Goal: Task Accomplishment & Management: Use online tool/utility

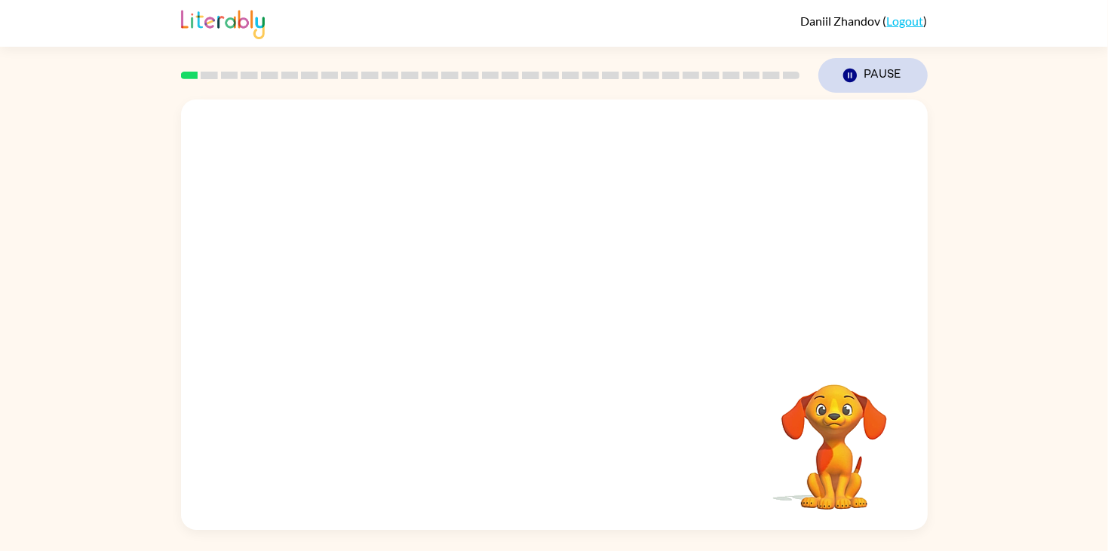
click at [847, 82] on icon "Pause" at bounding box center [850, 75] width 17 height 17
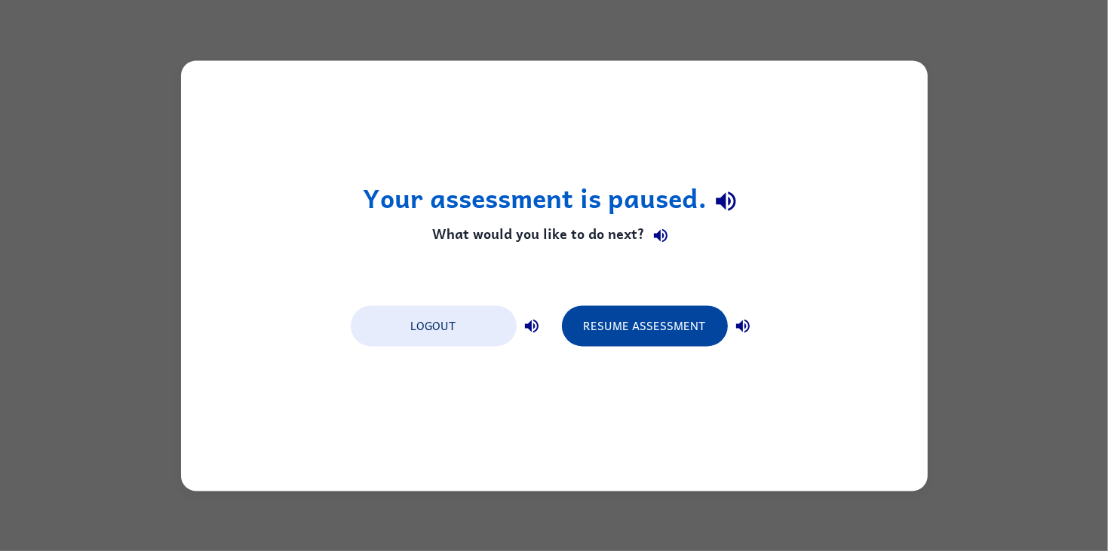
click at [625, 318] on button "Resume Assessment" at bounding box center [645, 326] width 166 height 41
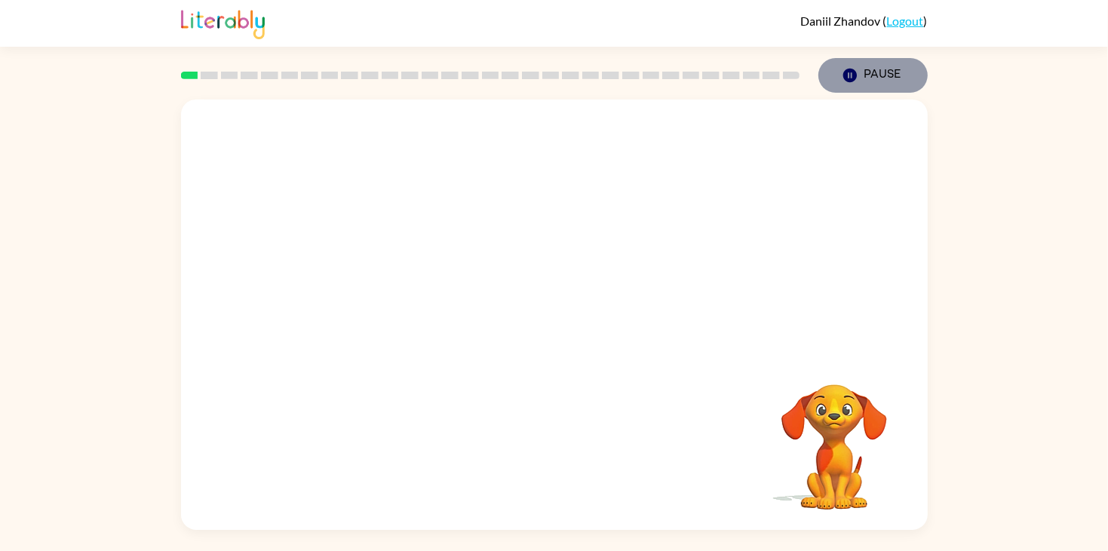
click at [846, 85] on button "Pause Pause" at bounding box center [873, 75] width 109 height 35
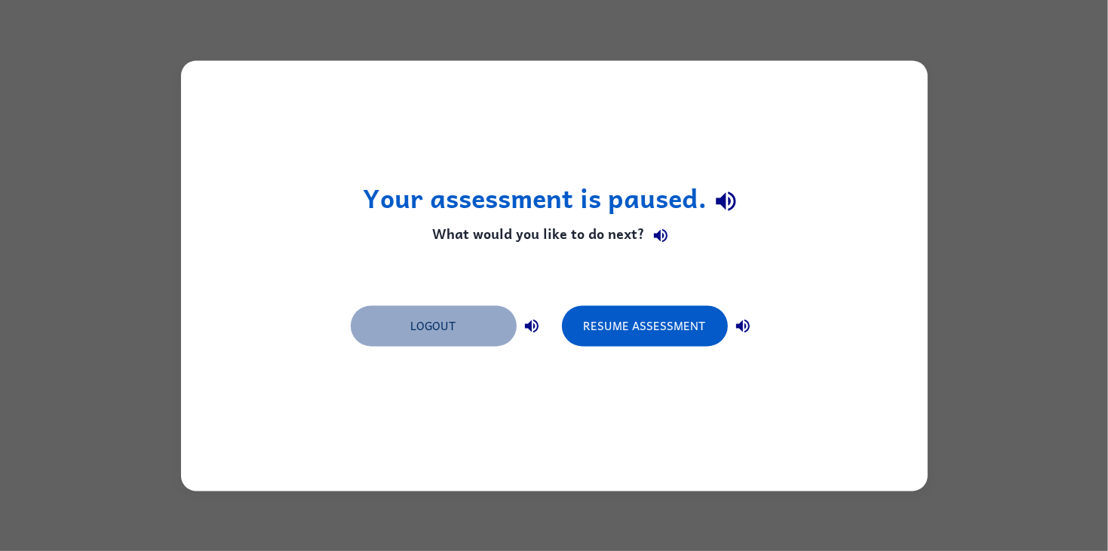
click at [485, 323] on button "Logout" at bounding box center [434, 326] width 166 height 41
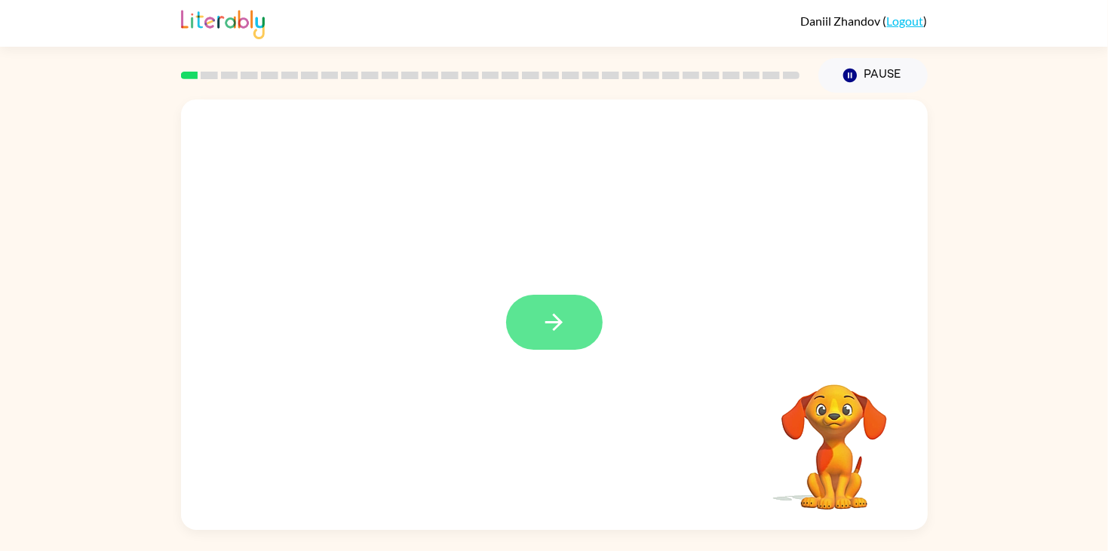
click at [526, 304] on button "button" at bounding box center [554, 322] width 97 height 55
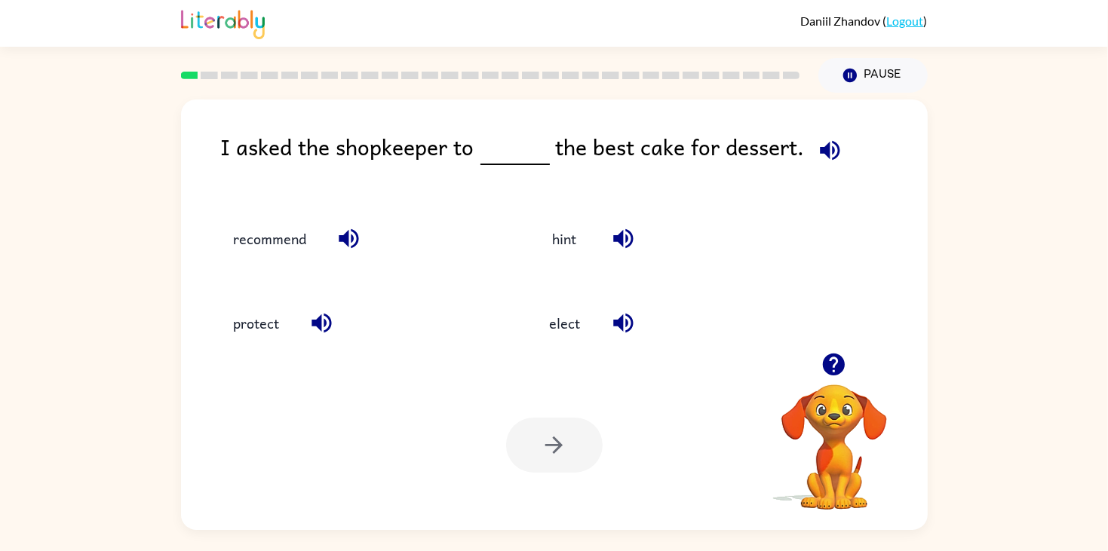
click at [536, 458] on div at bounding box center [554, 445] width 97 height 55
click at [529, 453] on div at bounding box center [554, 445] width 97 height 55
click at [524, 435] on div at bounding box center [554, 445] width 97 height 55
click at [519, 448] on div at bounding box center [554, 445] width 97 height 55
click at [543, 462] on div at bounding box center [554, 445] width 97 height 55
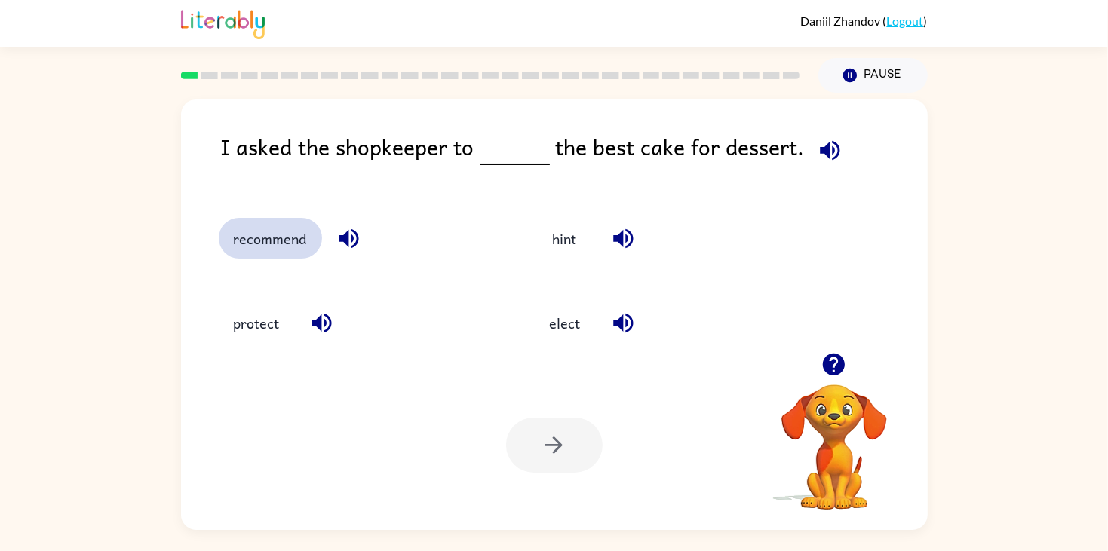
click at [248, 245] on button "recommend" at bounding box center [270, 238] width 103 height 41
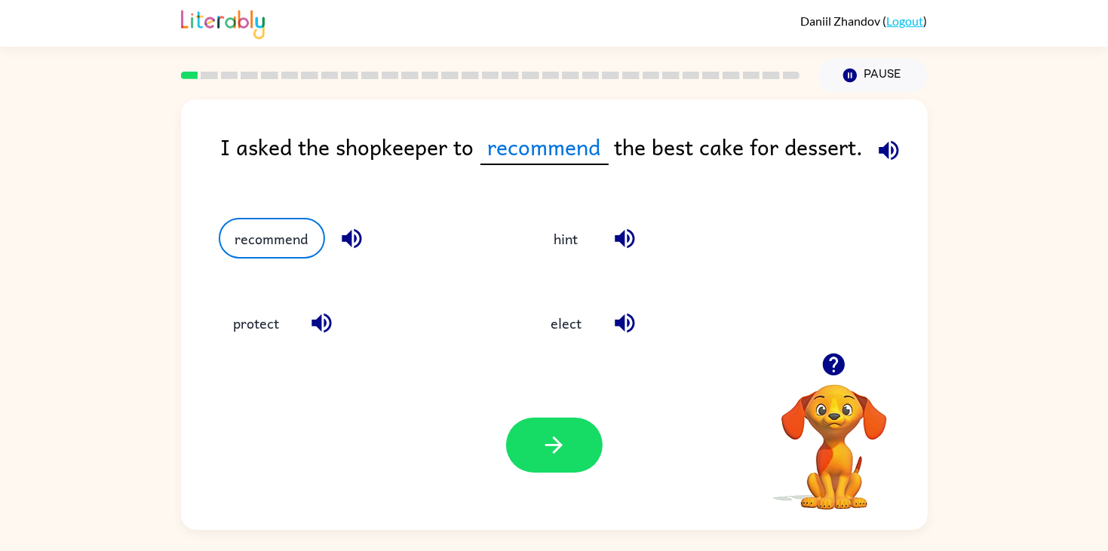
click at [547, 486] on div "Your browser must support playing .mp4 files to use Literably. Please try using…" at bounding box center [554, 446] width 747 height 170
click at [556, 450] on icon "button" at bounding box center [553, 445] width 17 height 17
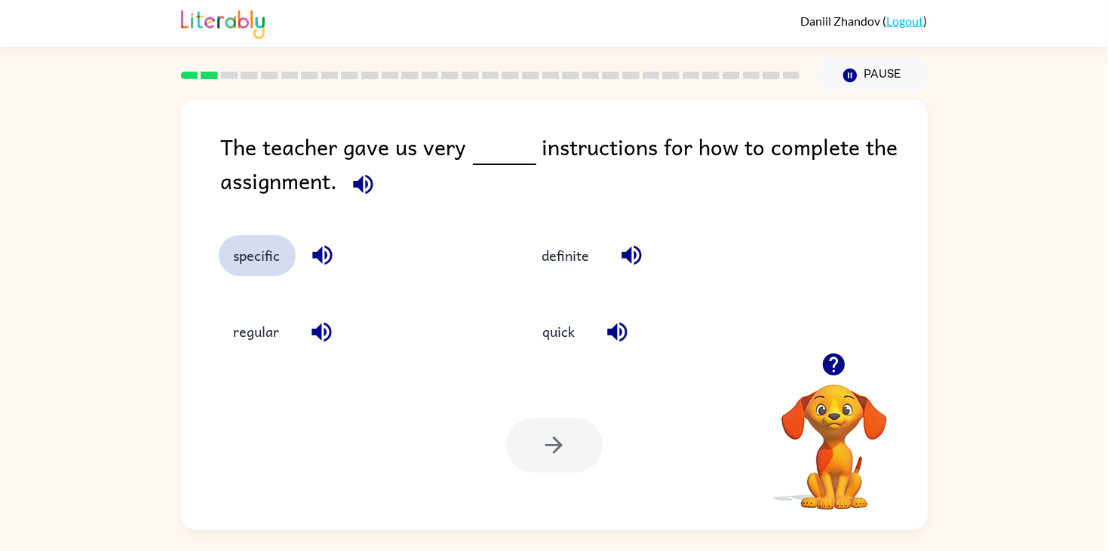
click at [254, 256] on button "specific" at bounding box center [257, 255] width 77 height 41
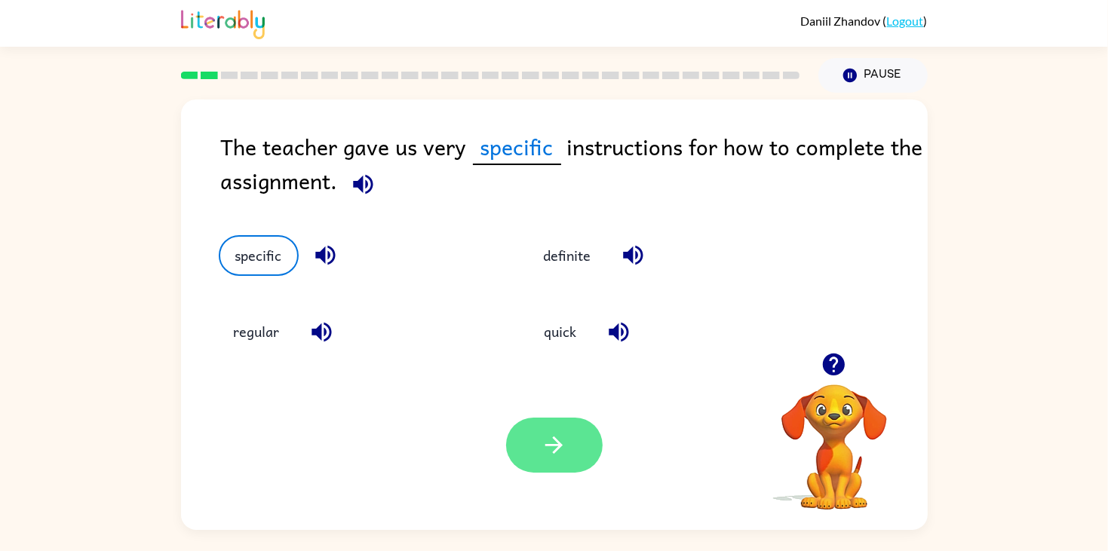
click at [558, 447] on icon "button" at bounding box center [554, 445] width 26 height 26
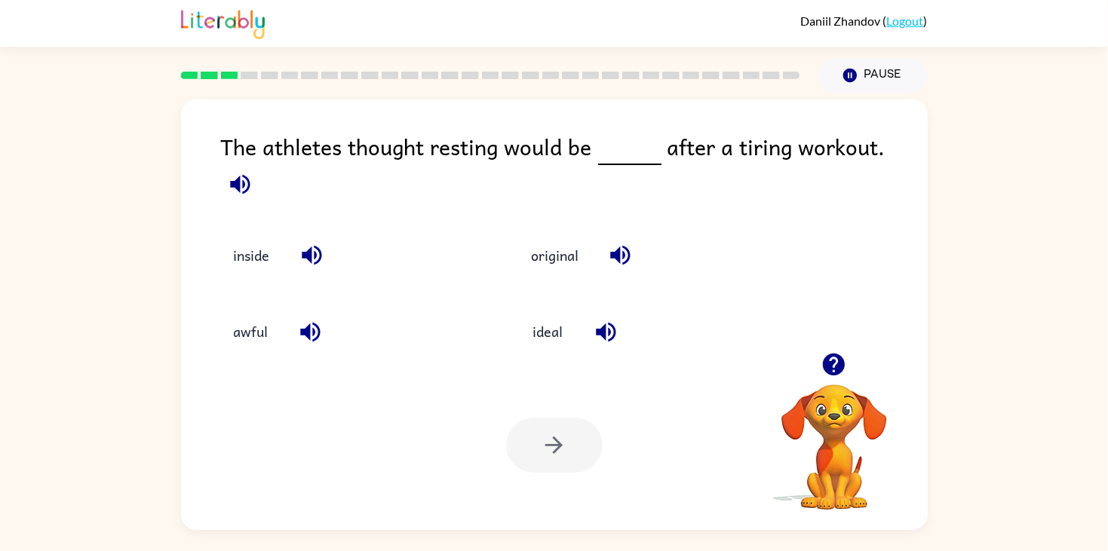
click at [537, 291] on div "ideal" at bounding box center [636, 321] width 298 height 76
click at [544, 365] on div "Your browser must support playing .mp4 files to use Literably. Please try using…" at bounding box center [554, 446] width 747 height 170
click at [547, 321] on button "ideal" at bounding box center [547, 332] width 63 height 41
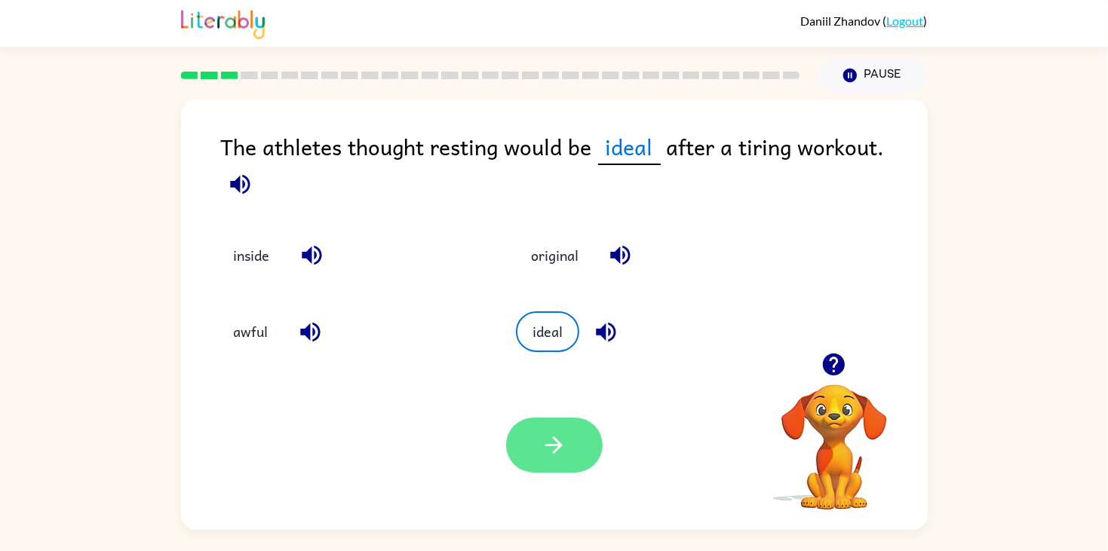
click at [545, 467] on button "button" at bounding box center [554, 445] width 97 height 55
click at [533, 444] on div at bounding box center [554, 445] width 97 height 55
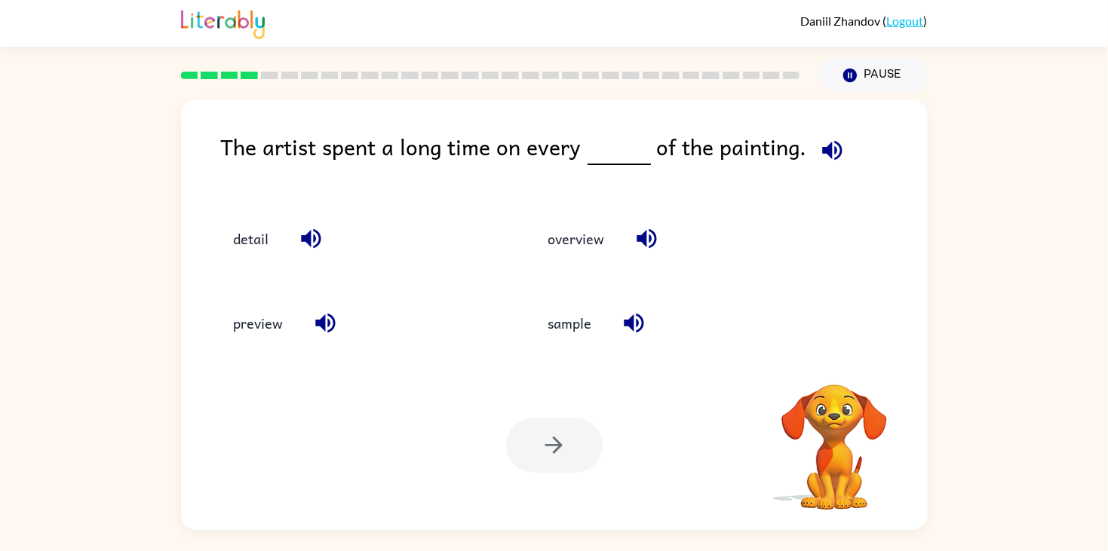
click at [837, 144] on icon "button" at bounding box center [832, 150] width 26 height 26
click at [824, 150] on icon "button" at bounding box center [832, 150] width 20 height 20
click at [247, 244] on button "detail" at bounding box center [252, 238] width 66 height 41
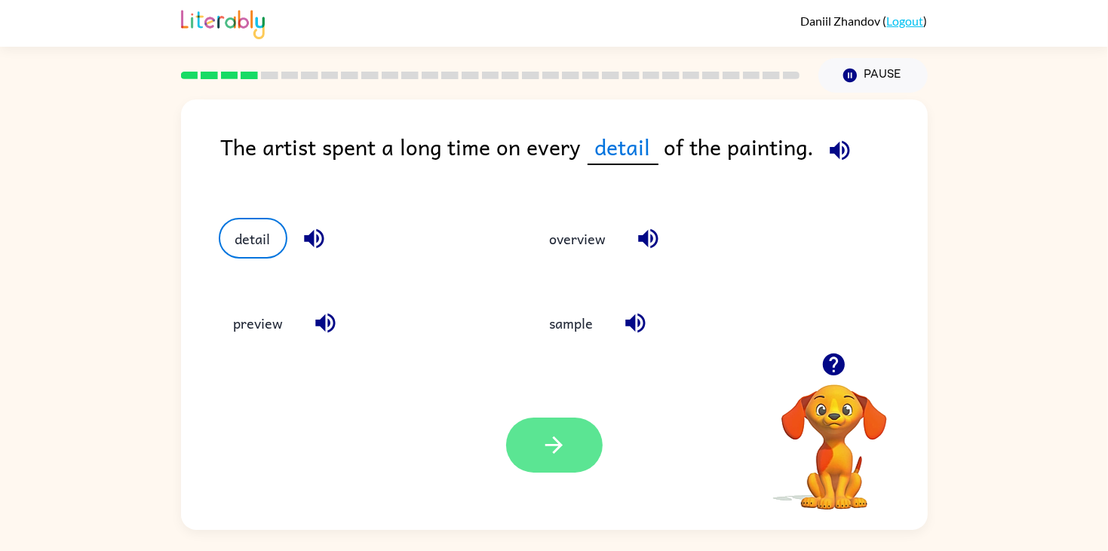
click at [557, 442] on icon "button" at bounding box center [553, 445] width 17 height 17
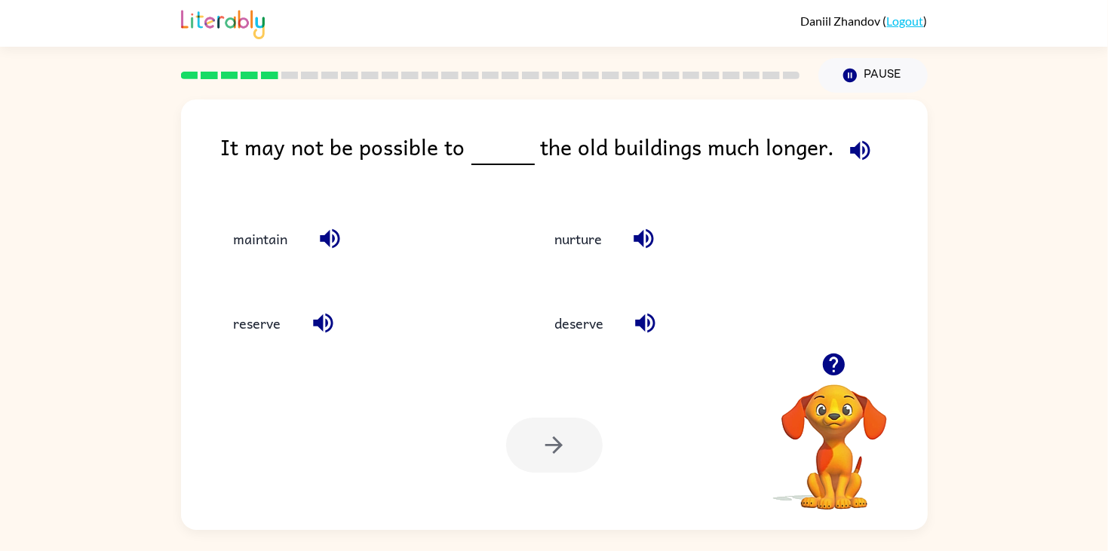
click at [855, 155] on icon "button" at bounding box center [860, 150] width 26 height 26
click at [250, 269] on div "maintain" at bounding box center [350, 231] width 321 height 84
click at [266, 245] on button "maintain" at bounding box center [261, 238] width 84 height 41
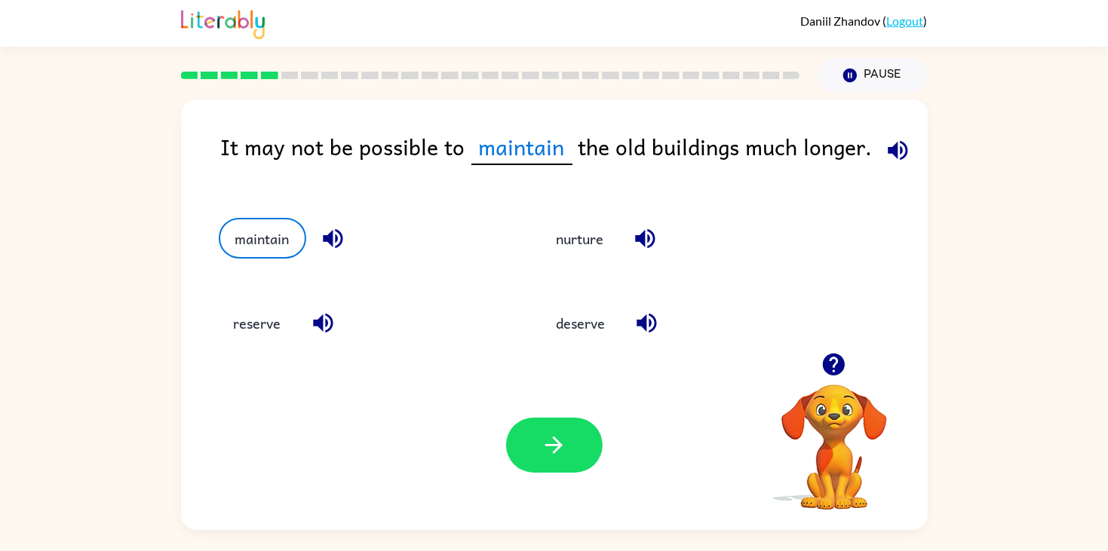
click at [565, 482] on div "Your browser must support playing .mp4 files to use Literably. Please try using…" at bounding box center [554, 446] width 747 height 170
click at [570, 468] on button "button" at bounding box center [554, 445] width 97 height 55
click at [559, 444] on div at bounding box center [554, 445] width 97 height 55
click at [552, 450] on div at bounding box center [554, 445] width 97 height 55
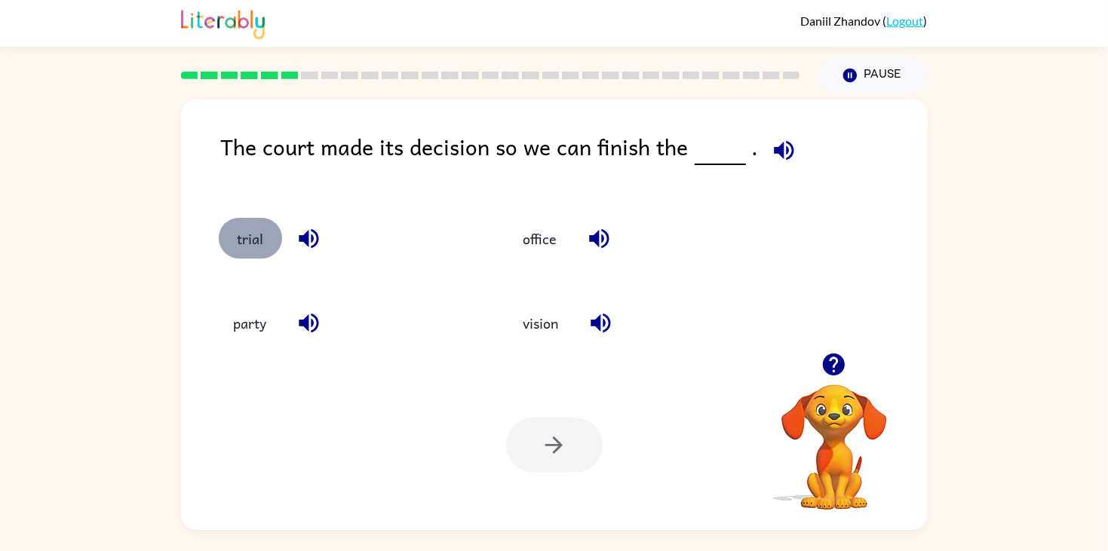
click at [249, 252] on button "trial" at bounding box center [250, 238] width 63 height 41
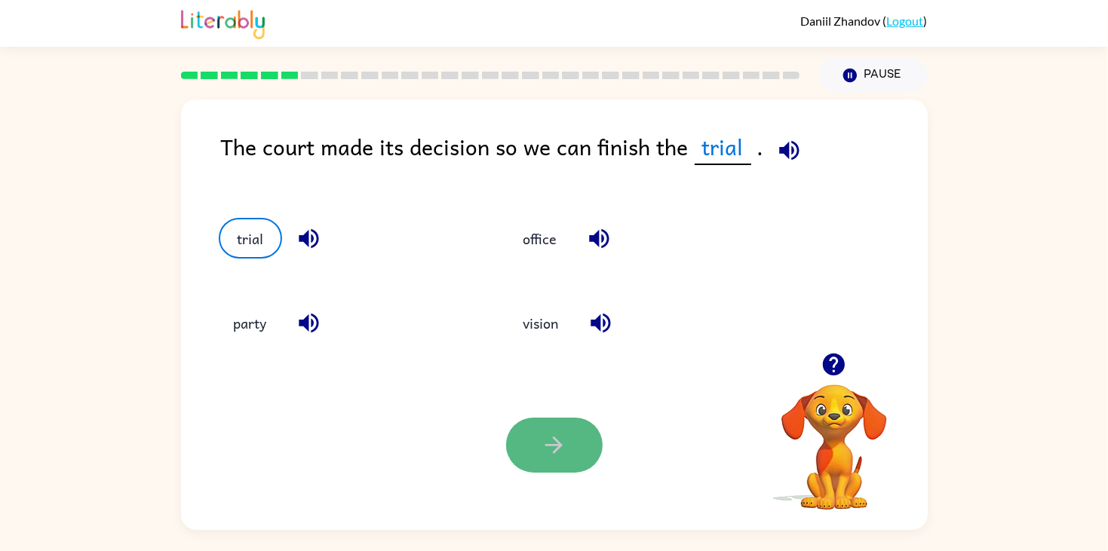
click at [521, 438] on button "button" at bounding box center [554, 445] width 97 height 55
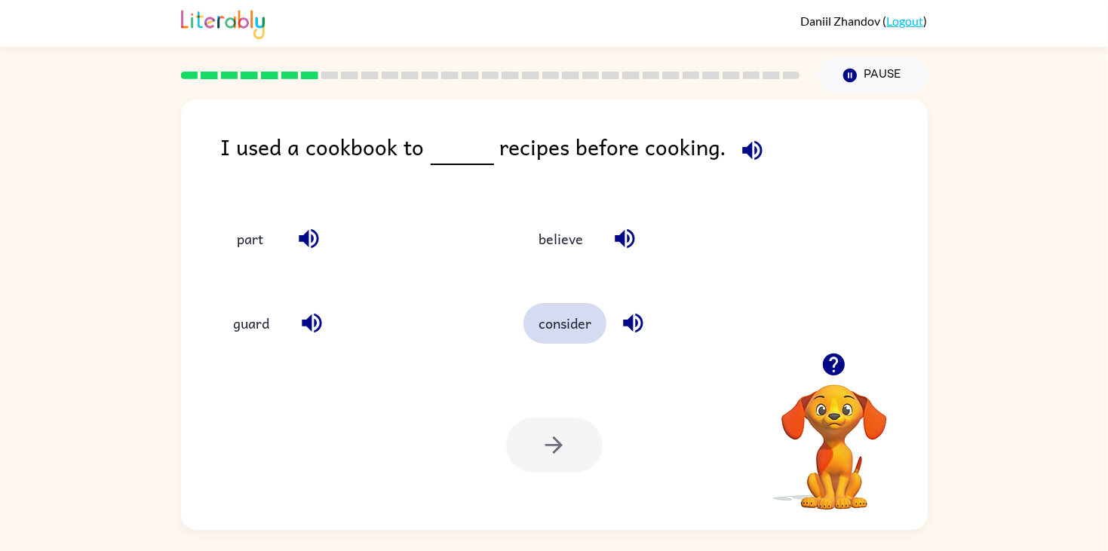
click at [528, 315] on button "consider" at bounding box center [565, 323] width 83 height 41
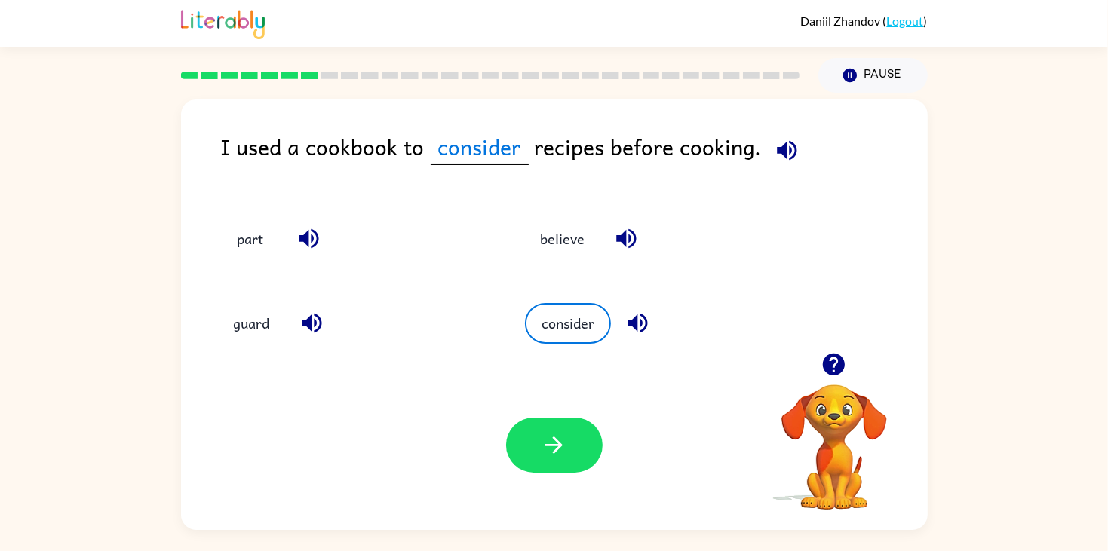
click at [516, 418] on div at bounding box center [554, 445] width 97 height 55
click at [536, 438] on button "button" at bounding box center [554, 445] width 97 height 55
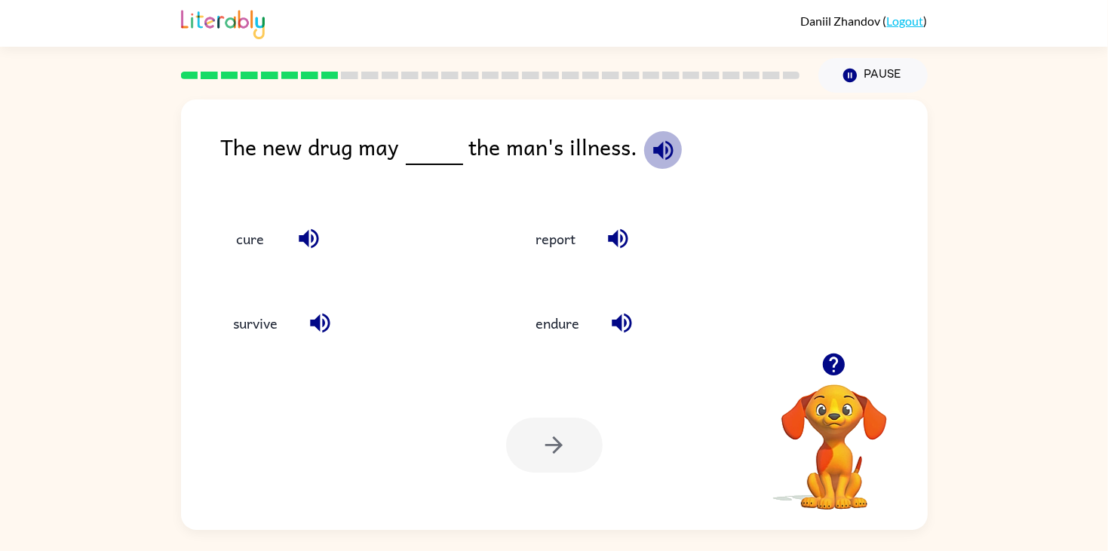
click at [664, 149] on icon "button" at bounding box center [663, 150] width 26 height 26
click at [236, 249] on button "cure" at bounding box center [250, 238] width 63 height 41
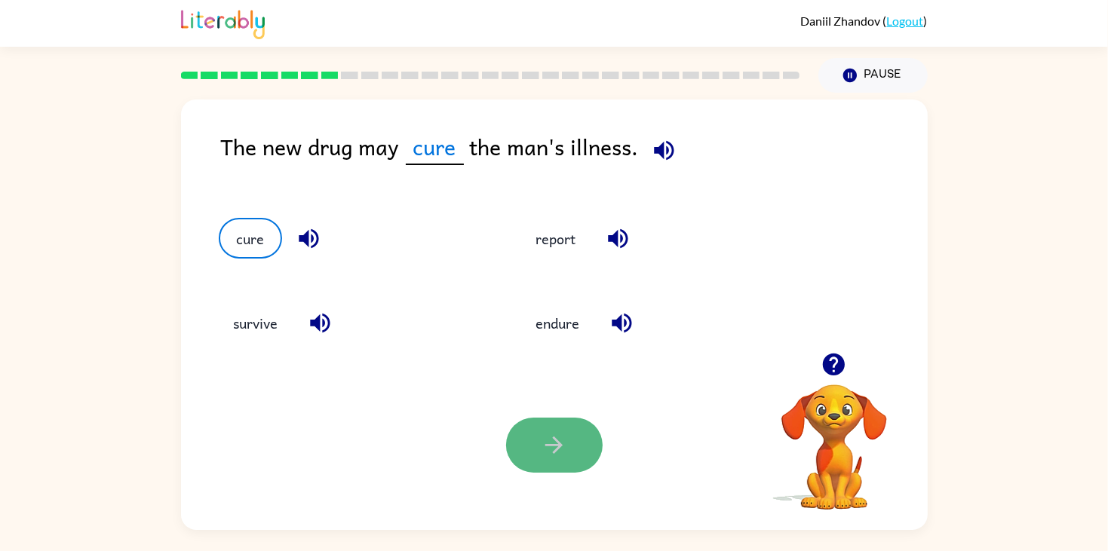
click at [520, 432] on button "button" at bounding box center [554, 445] width 97 height 55
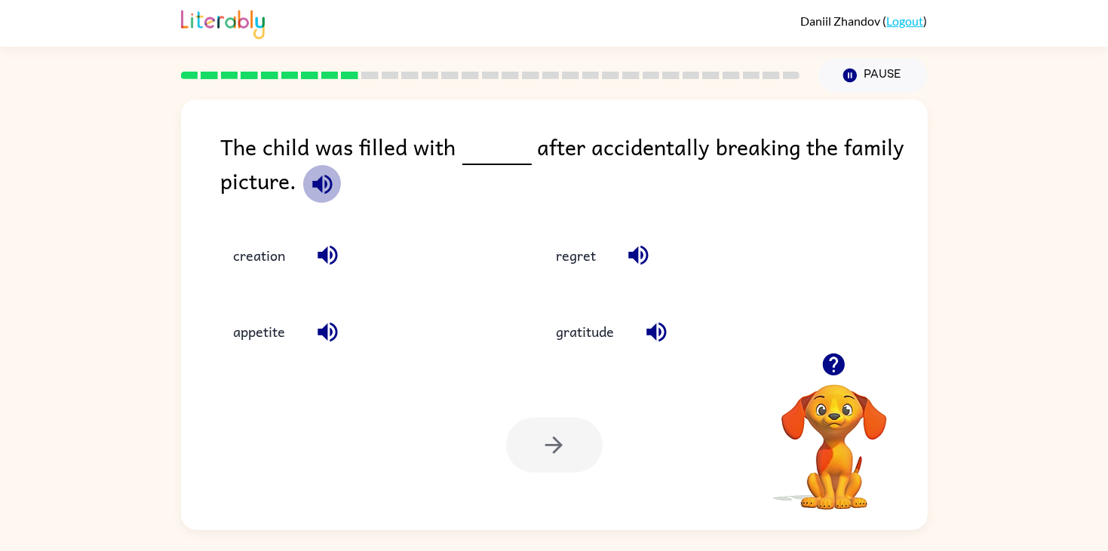
click at [320, 186] on icon "button" at bounding box center [322, 184] width 20 height 20
click at [607, 343] on button "gratitude" at bounding box center [586, 332] width 88 height 41
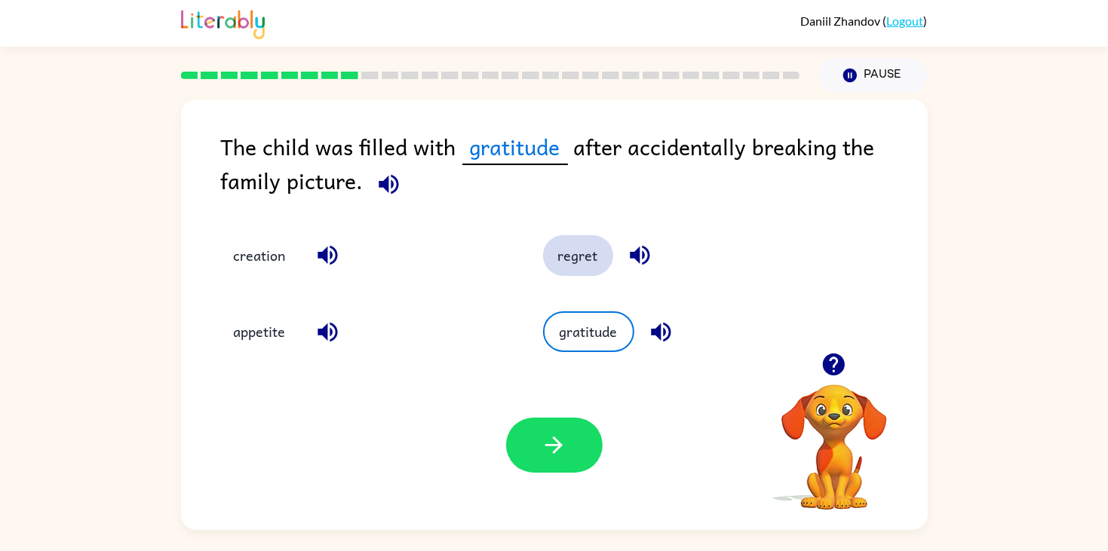
click at [569, 271] on button "regret" at bounding box center [578, 255] width 70 height 41
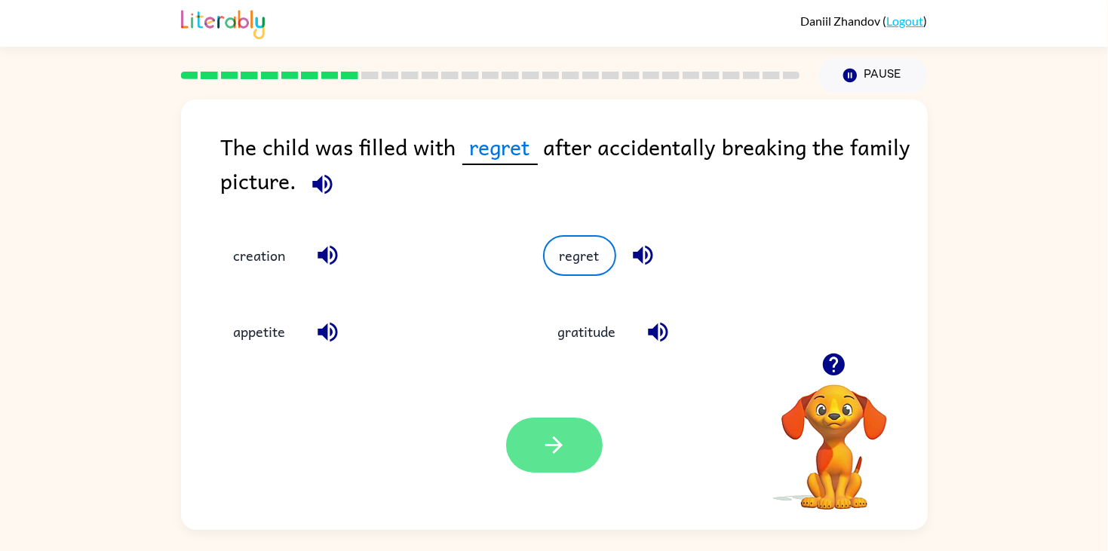
click at [544, 438] on icon "button" at bounding box center [554, 445] width 26 height 26
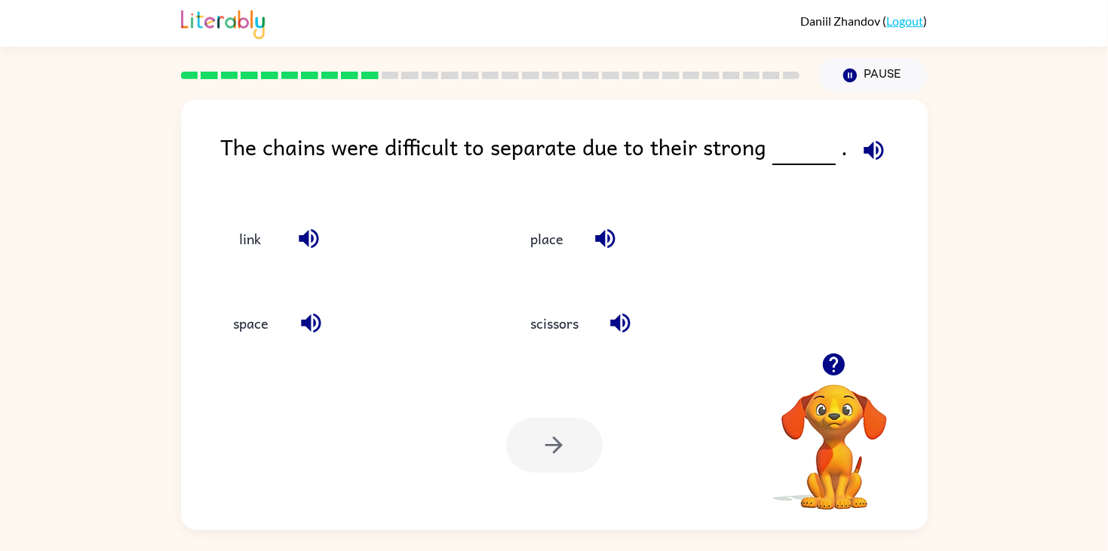
click at [874, 149] on icon "button" at bounding box center [874, 150] width 26 height 26
click at [239, 237] on button "link" at bounding box center [250, 238] width 63 height 41
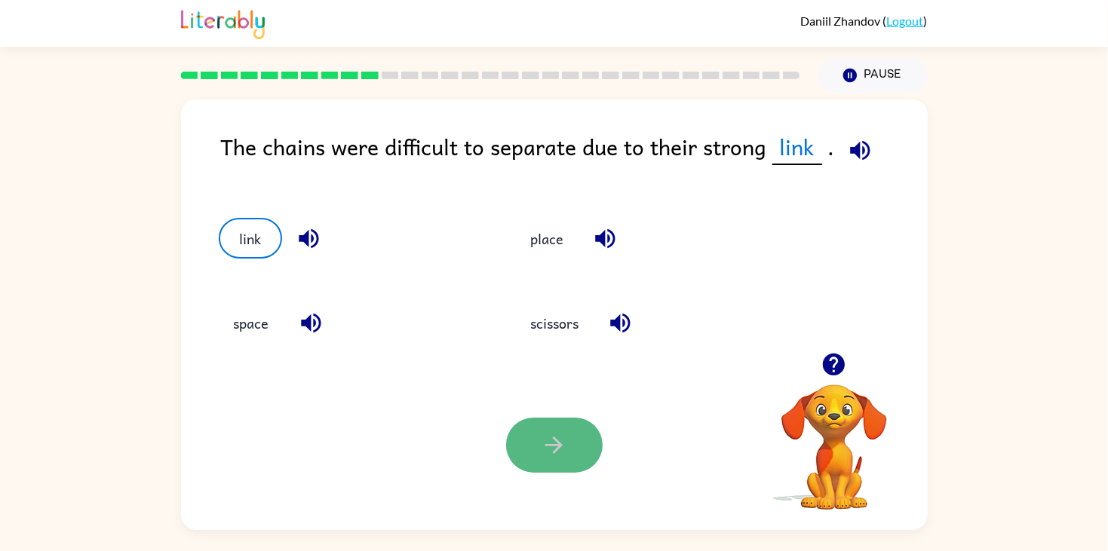
click at [527, 444] on button "button" at bounding box center [554, 445] width 97 height 55
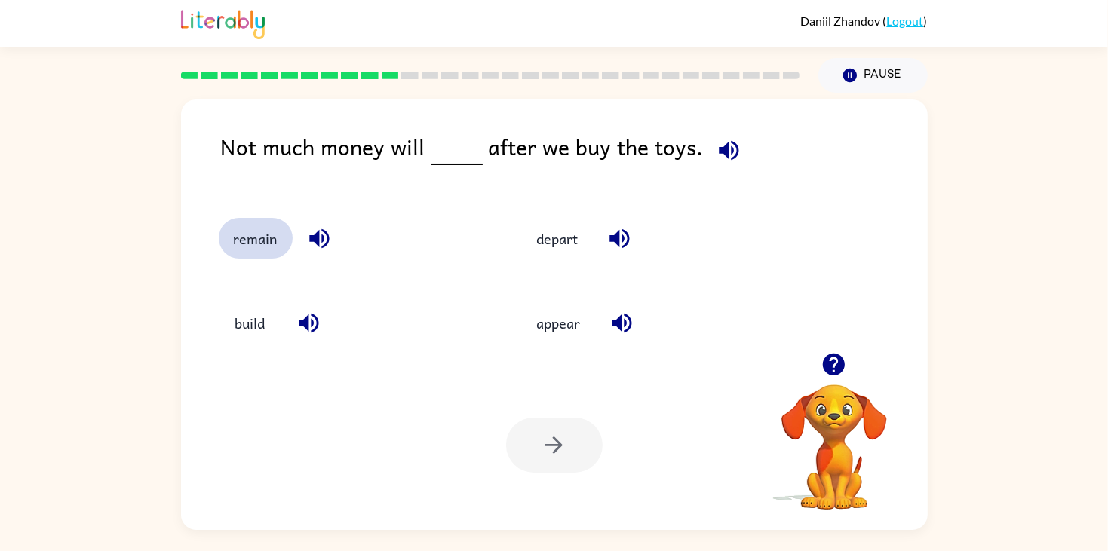
click at [271, 246] on button "remain" at bounding box center [256, 238] width 74 height 41
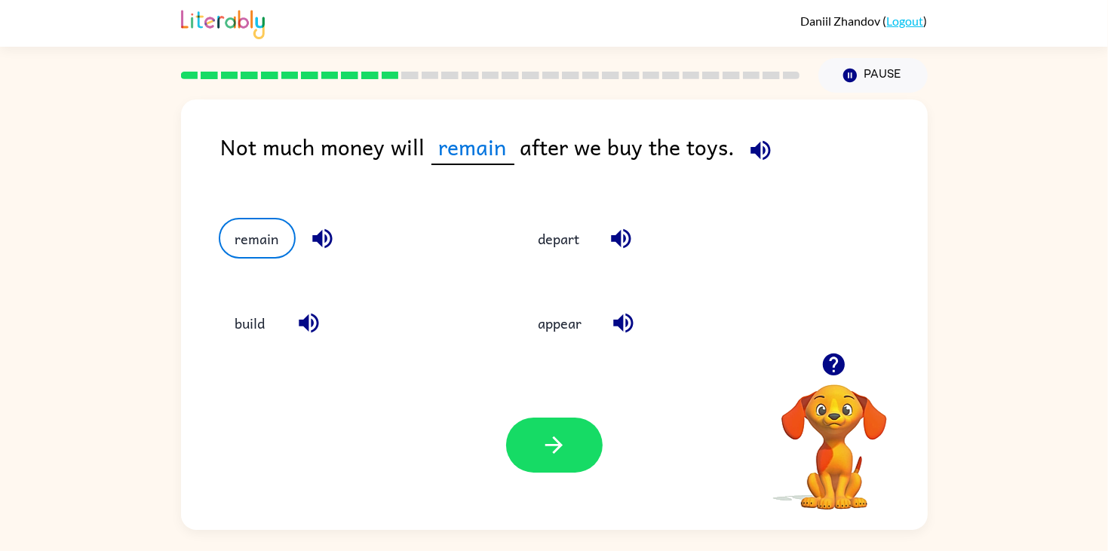
click at [763, 153] on icon "button" at bounding box center [761, 150] width 20 height 20
click at [769, 156] on button "button" at bounding box center [761, 150] width 38 height 38
click at [761, 152] on icon "button" at bounding box center [761, 150] width 26 height 26
click at [759, 156] on icon "button" at bounding box center [761, 150] width 26 height 26
click at [762, 161] on icon "button" at bounding box center [761, 150] width 26 height 26
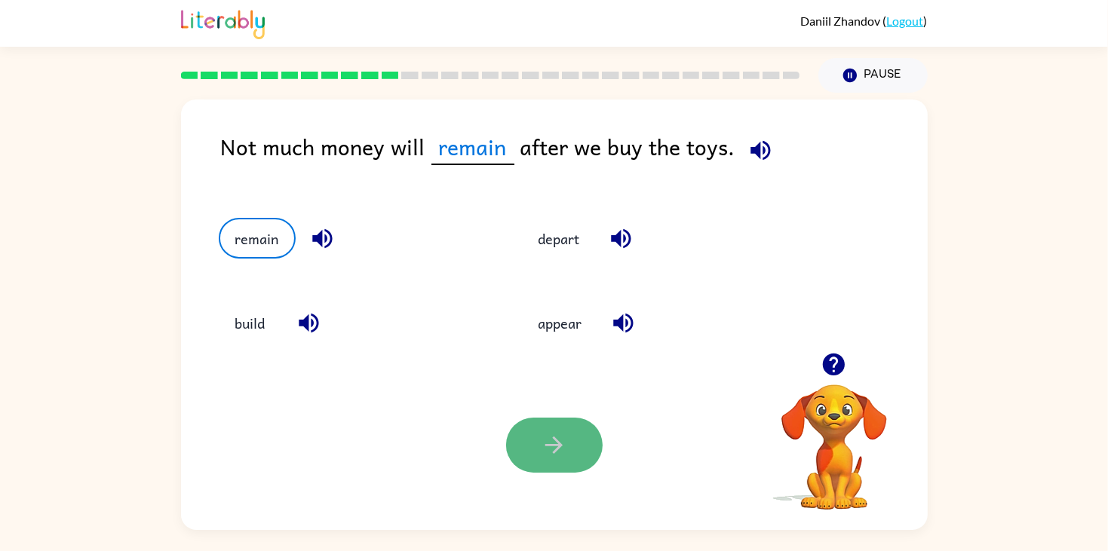
click at [541, 456] on icon "button" at bounding box center [554, 445] width 26 height 26
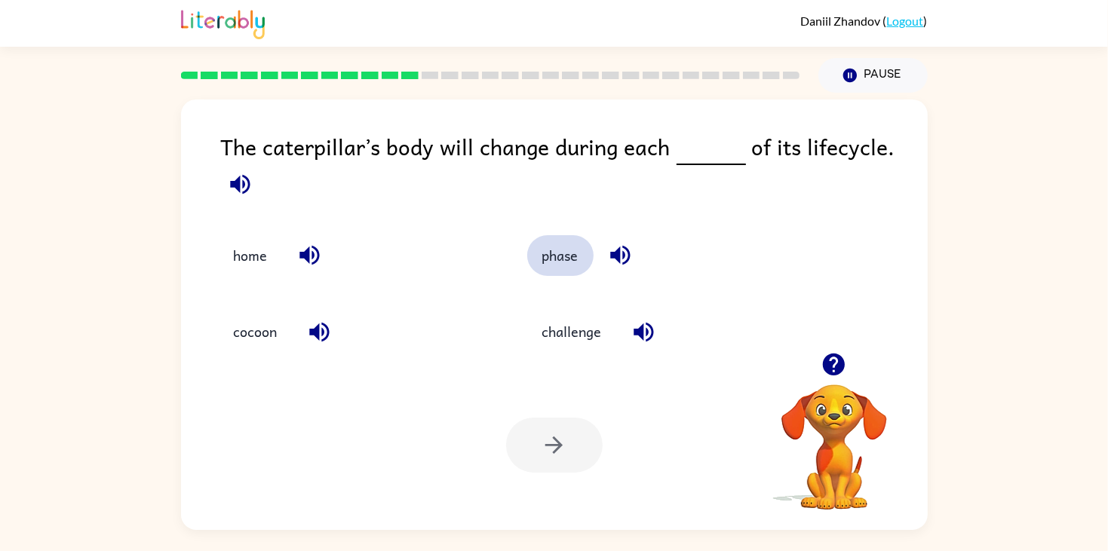
click at [541, 245] on button "phase" at bounding box center [560, 255] width 66 height 41
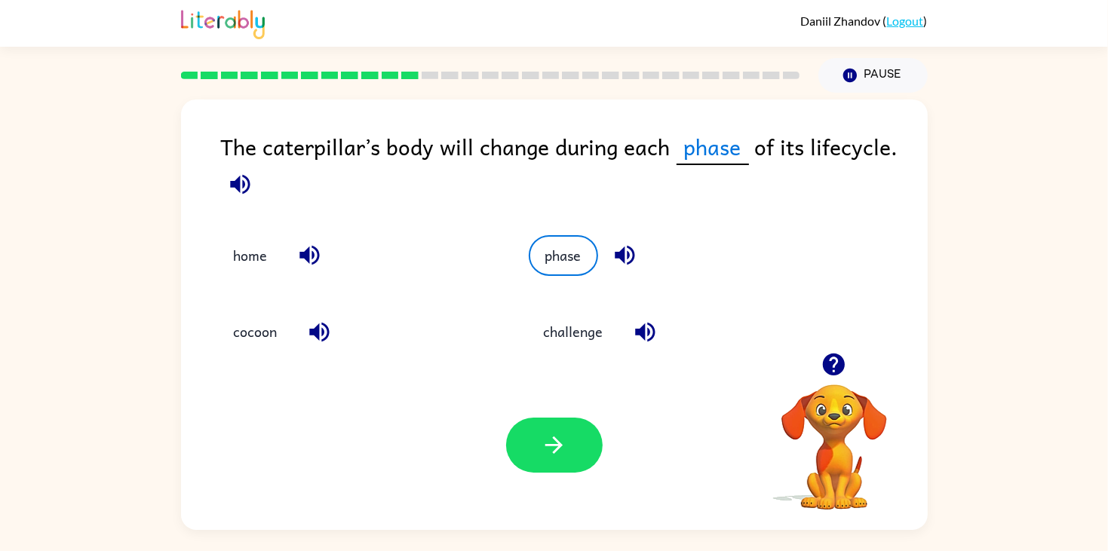
click at [570, 478] on div "Your browser must support playing .mp4 files to use Literably. Please try using…" at bounding box center [554, 446] width 747 height 170
click at [564, 465] on button "button" at bounding box center [554, 445] width 97 height 55
click at [564, 465] on div at bounding box center [554, 445] width 97 height 55
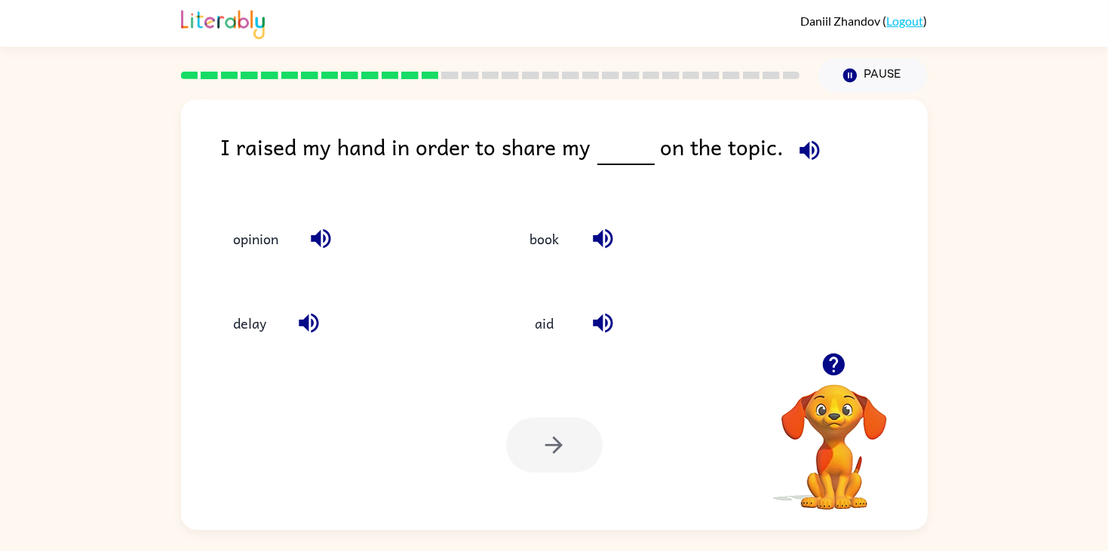
click at [293, 277] on div "delay" at bounding box center [337, 317] width 294 height 84
click at [224, 252] on button "opinion" at bounding box center [256, 238] width 75 height 41
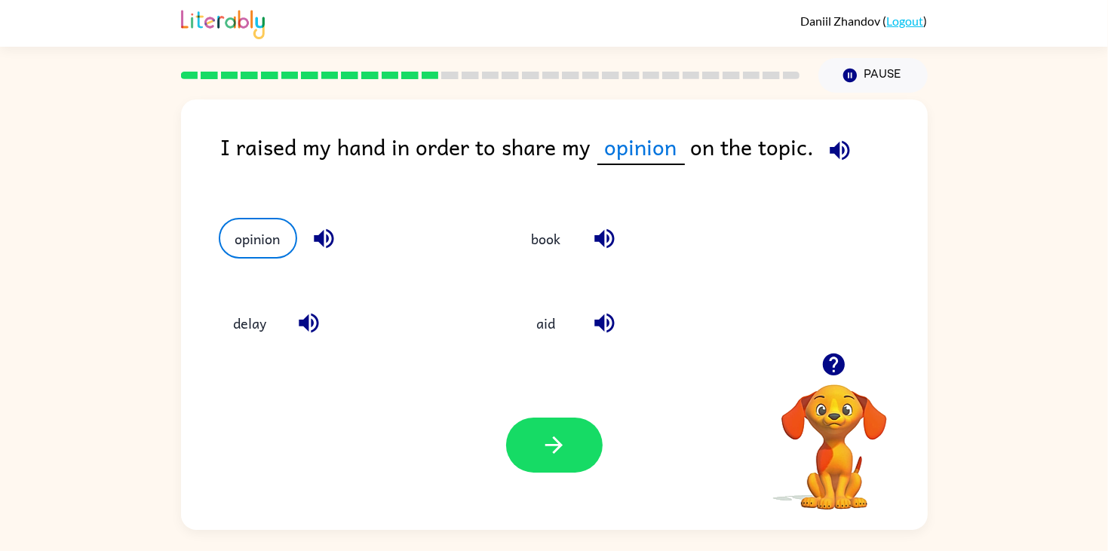
click at [560, 457] on icon "button" at bounding box center [554, 445] width 26 height 26
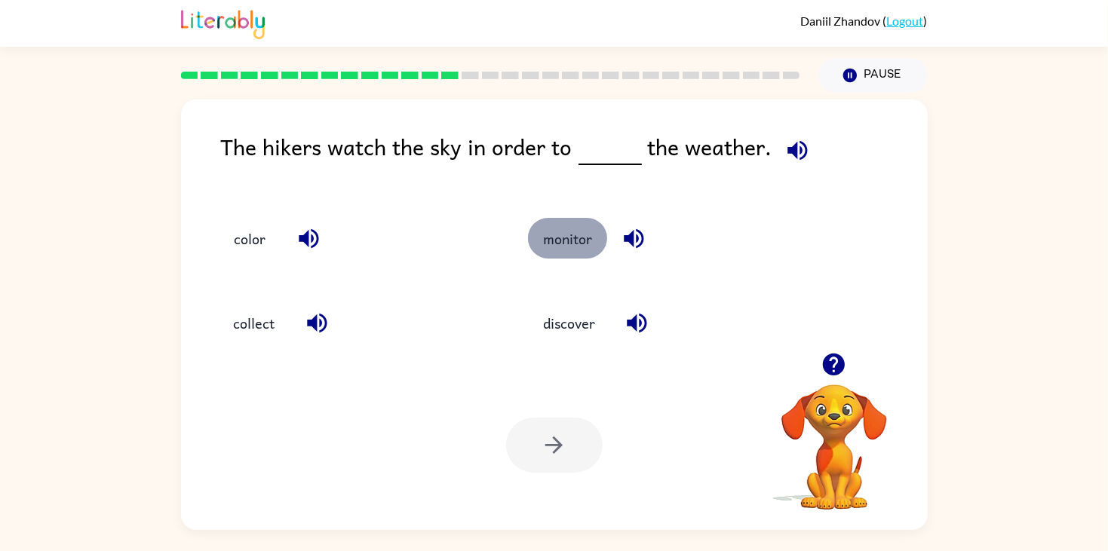
click at [570, 248] on button "monitor" at bounding box center [567, 238] width 79 height 41
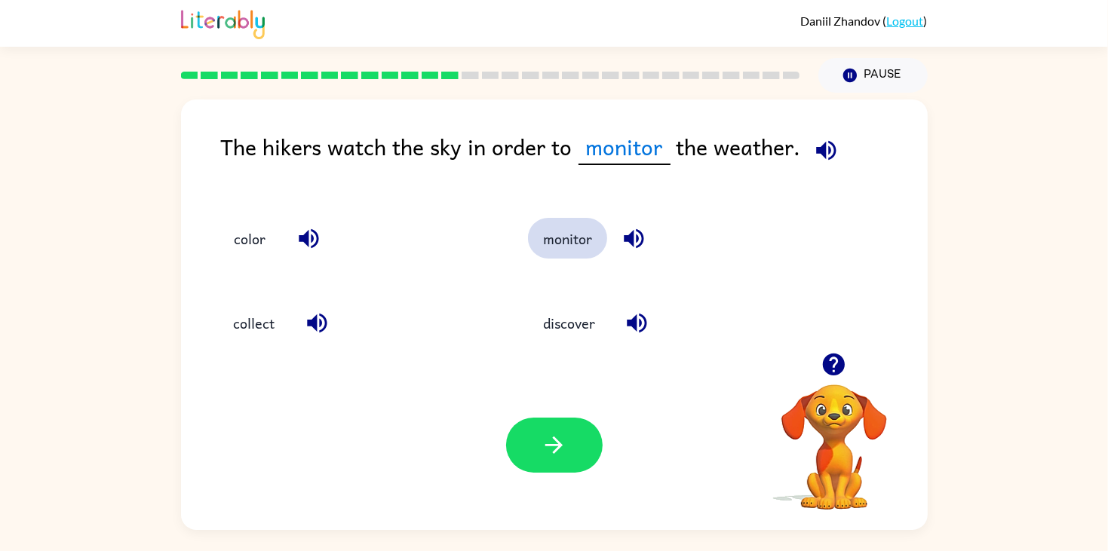
click at [554, 432] on icon "button" at bounding box center [554, 445] width 26 height 26
click at [554, 418] on div at bounding box center [554, 445] width 97 height 55
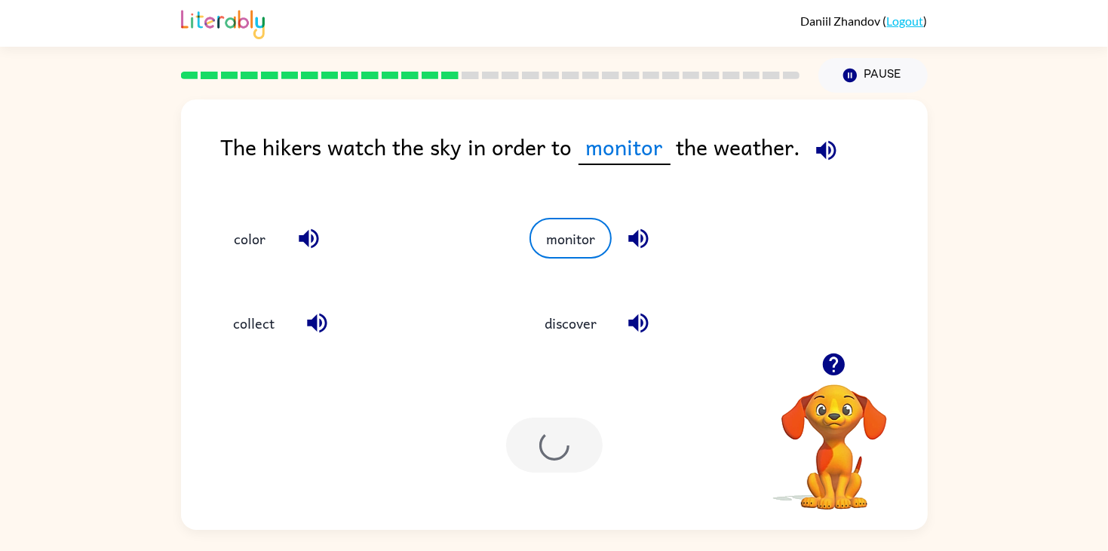
click at [532, 435] on div at bounding box center [554, 445] width 97 height 55
click at [554, 404] on div "Your browser must support playing .mp4 files to use Literably. Please try using…" at bounding box center [554, 446] width 747 height 170
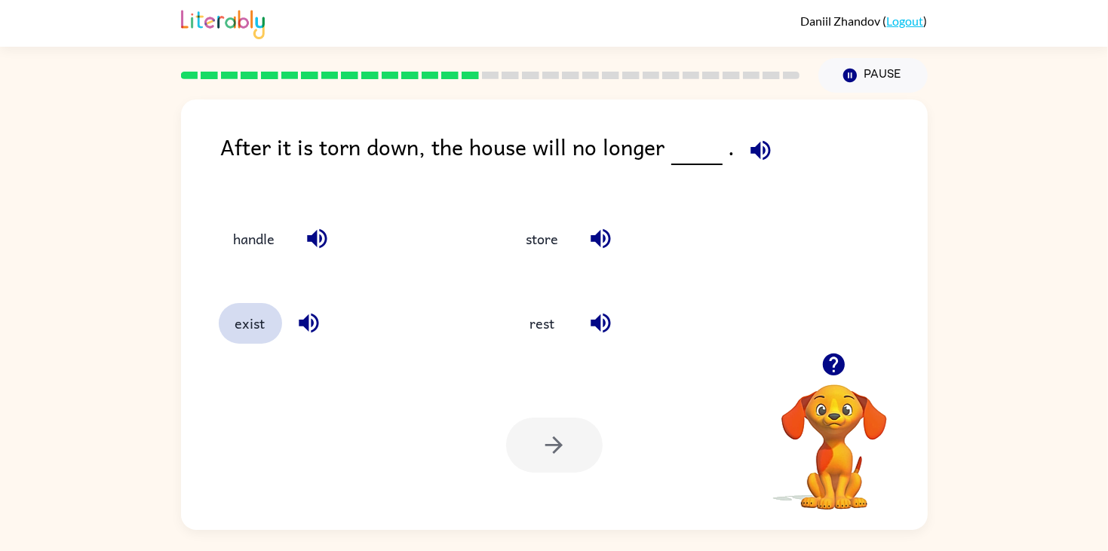
click at [270, 335] on button "exist" at bounding box center [250, 323] width 63 height 41
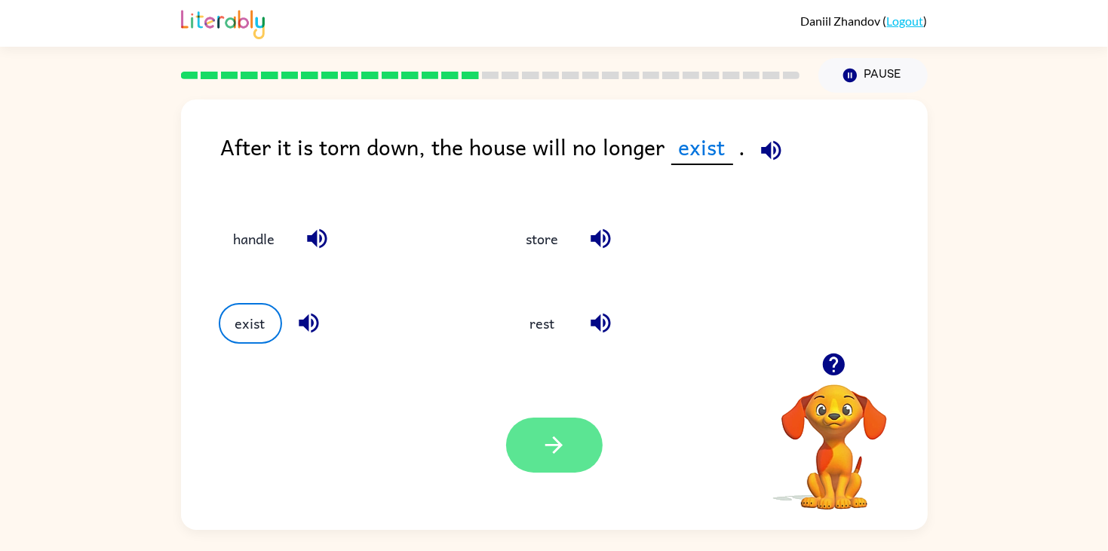
click at [523, 419] on button "button" at bounding box center [554, 445] width 97 height 55
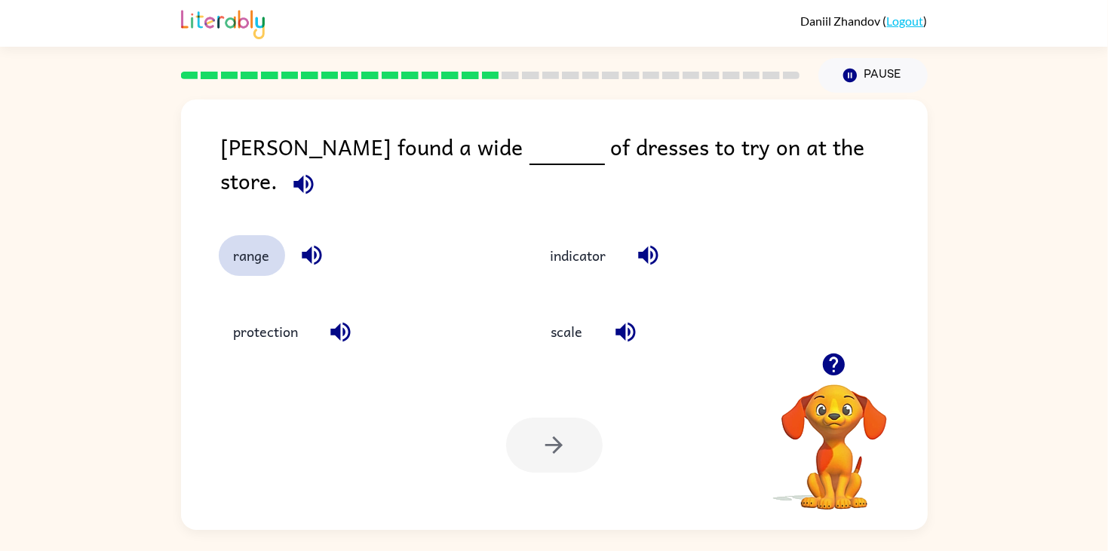
click at [243, 245] on button "range" at bounding box center [252, 255] width 66 height 41
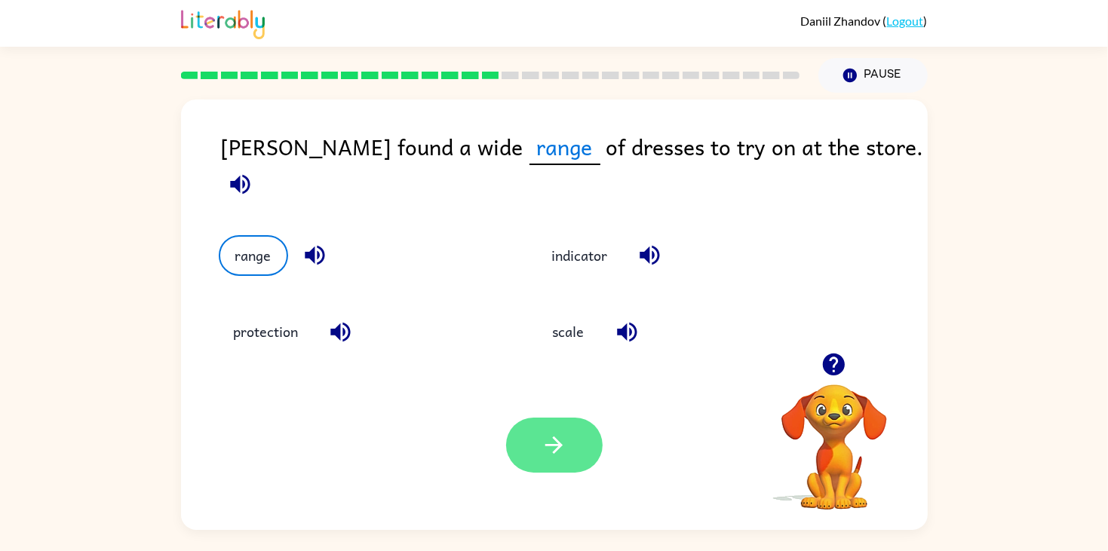
click at [563, 419] on button "button" at bounding box center [554, 445] width 97 height 55
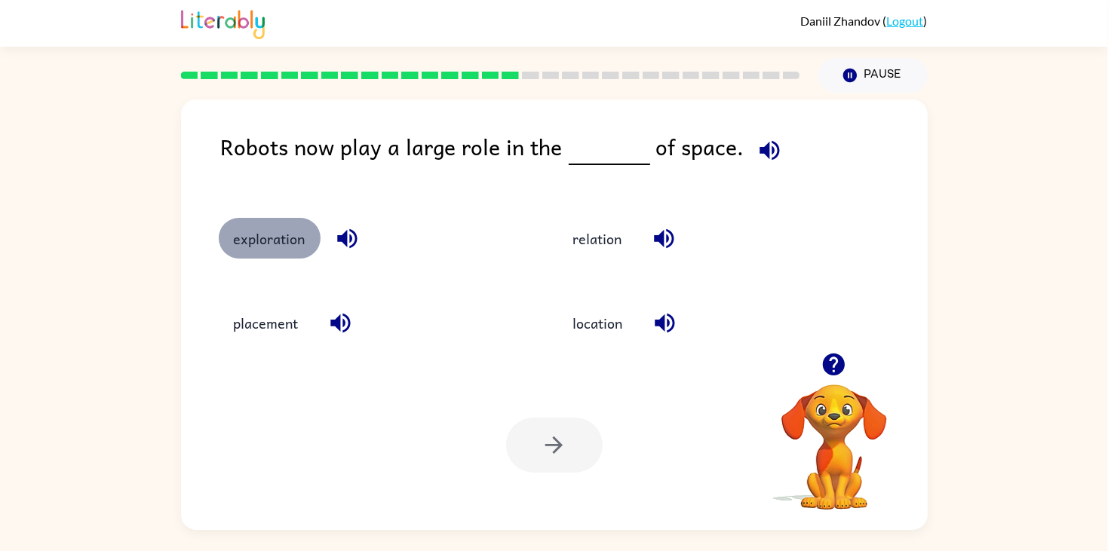
click at [239, 252] on button "exploration" at bounding box center [270, 238] width 102 height 41
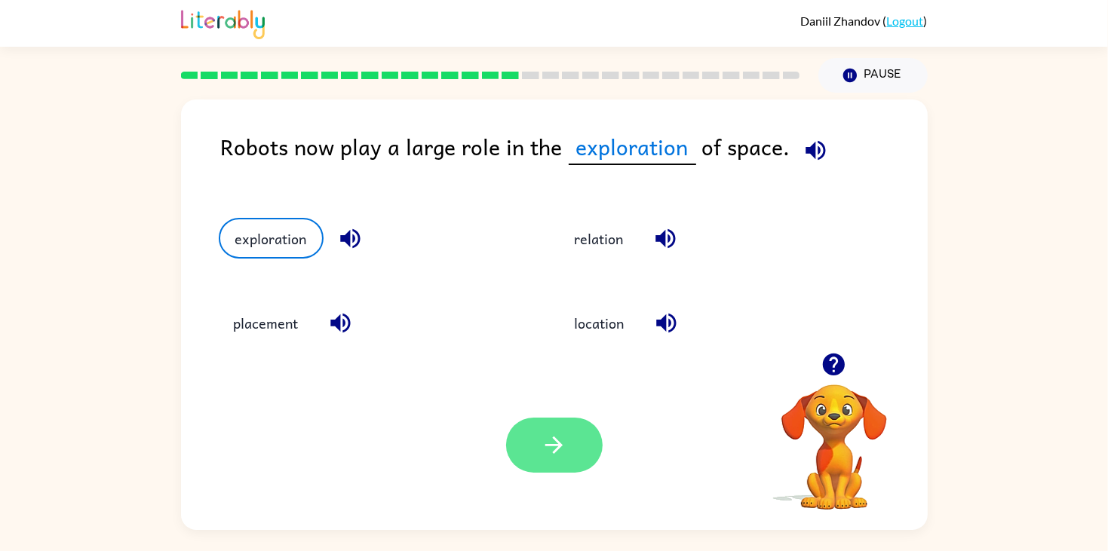
click at [539, 429] on button "button" at bounding box center [554, 445] width 97 height 55
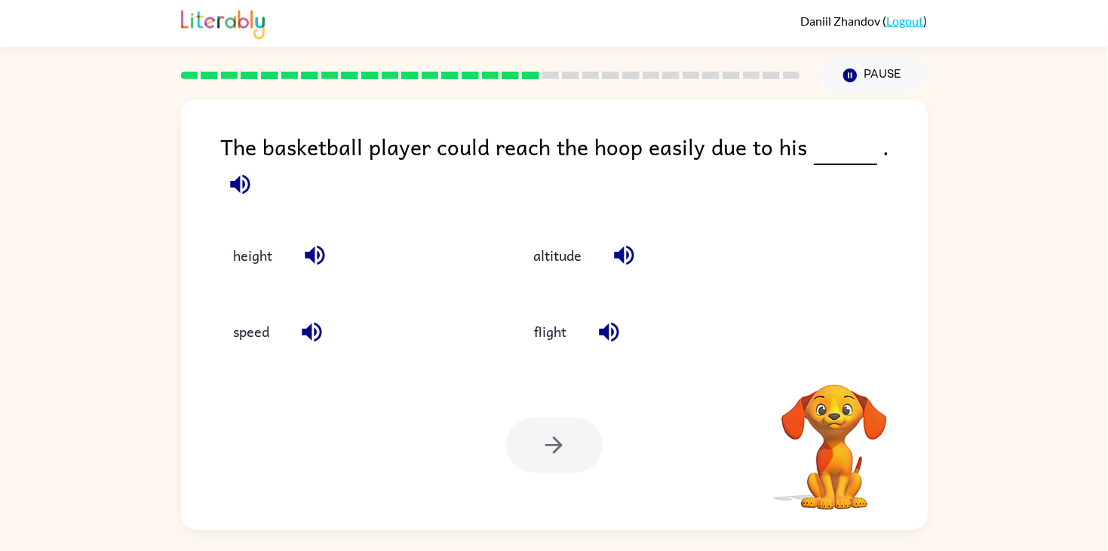
click at [539, 429] on div at bounding box center [554, 445] width 97 height 55
click at [265, 240] on button "height" at bounding box center [253, 255] width 69 height 41
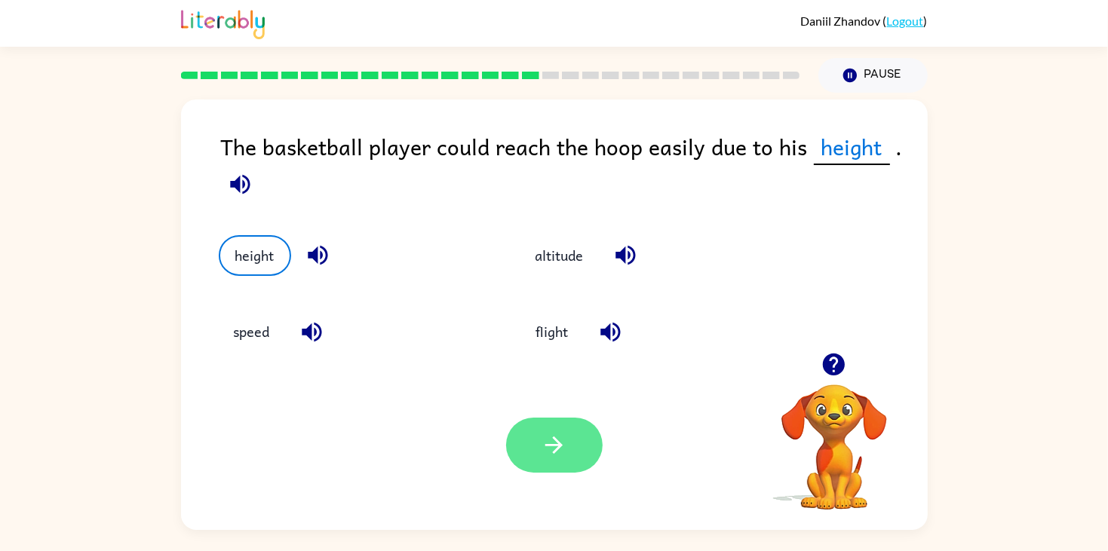
click at [553, 445] on icon "button" at bounding box center [553, 445] width 17 height 17
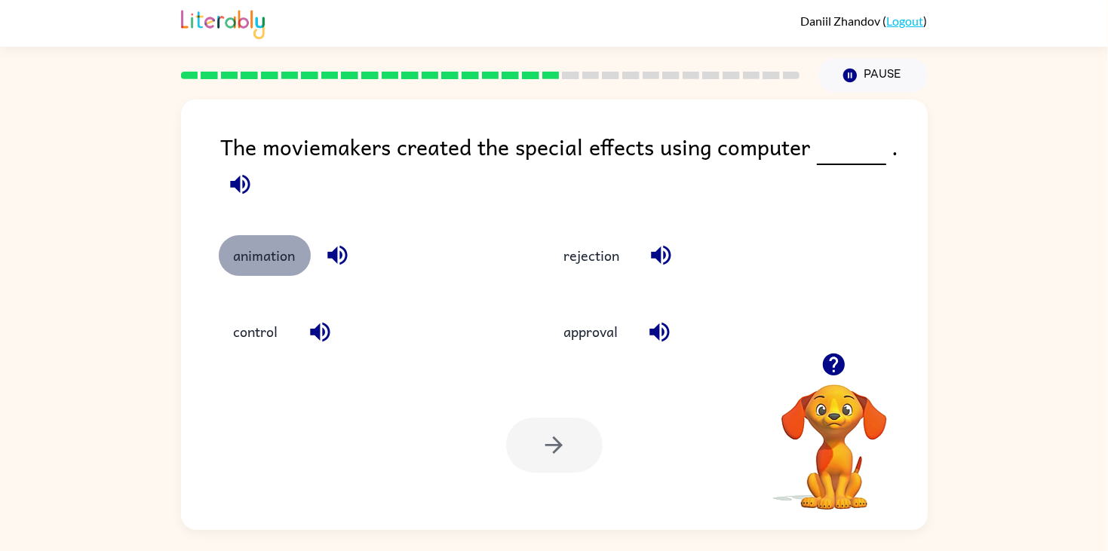
click at [239, 242] on button "animation" at bounding box center [265, 255] width 92 height 41
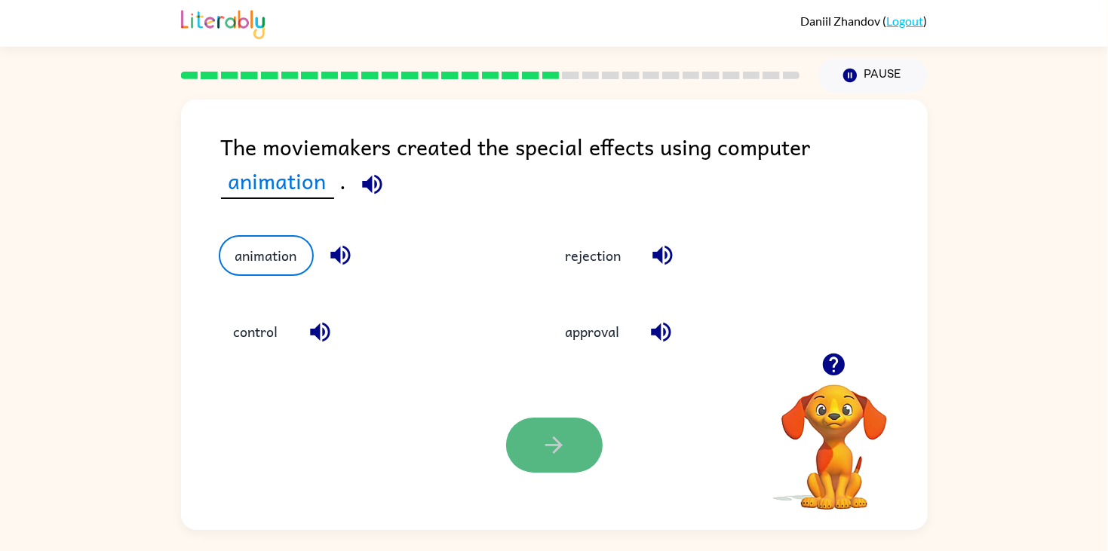
click at [531, 424] on button "button" at bounding box center [554, 445] width 97 height 55
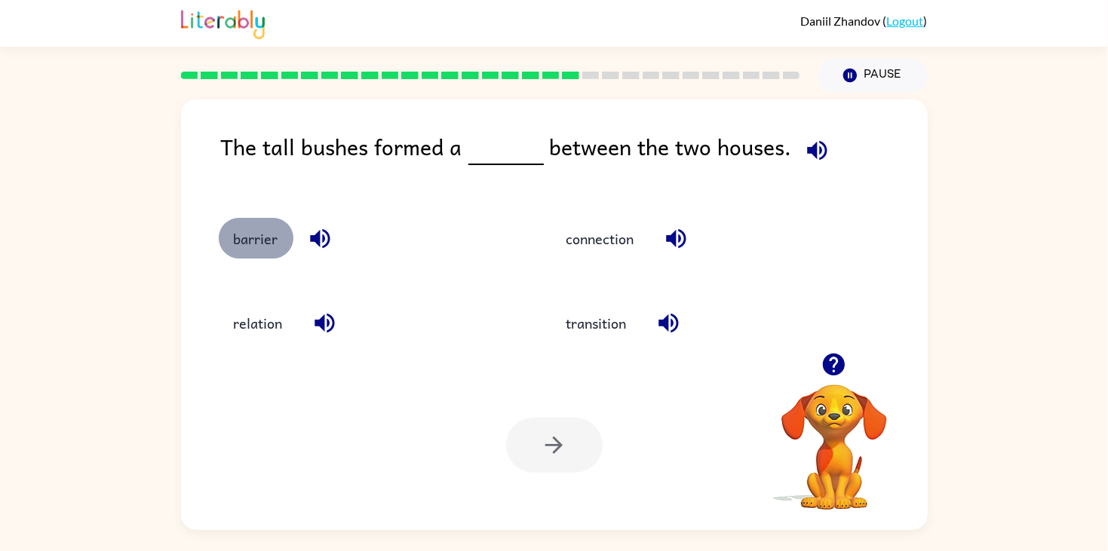
click at [255, 242] on button "barrier" at bounding box center [256, 238] width 75 height 41
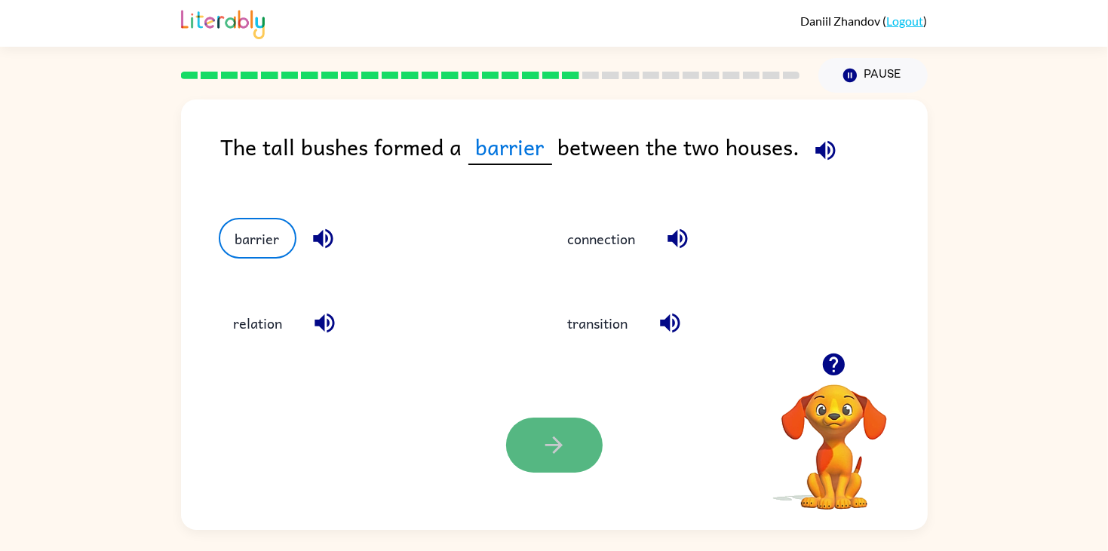
click at [553, 454] on icon "button" at bounding box center [554, 445] width 26 height 26
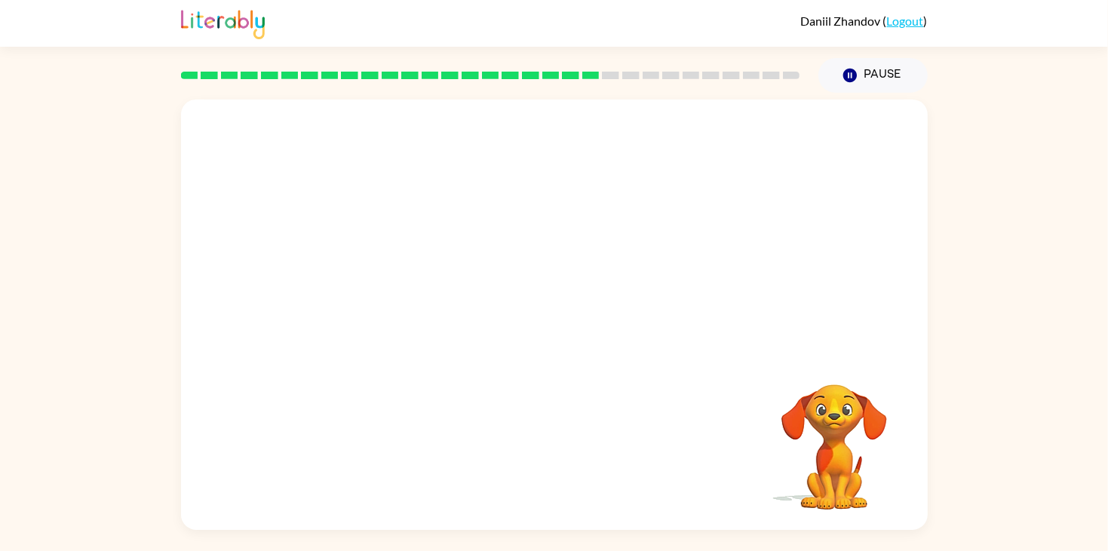
click at [432, 314] on video "Your browser must support playing .mp4 files to use Literably. Please try using…" at bounding box center [554, 226] width 747 height 253
click at [444, 317] on video "Your browser must support playing .mp4 files to use Literably. Please try using…" at bounding box center [554, 226] width 747 height 253
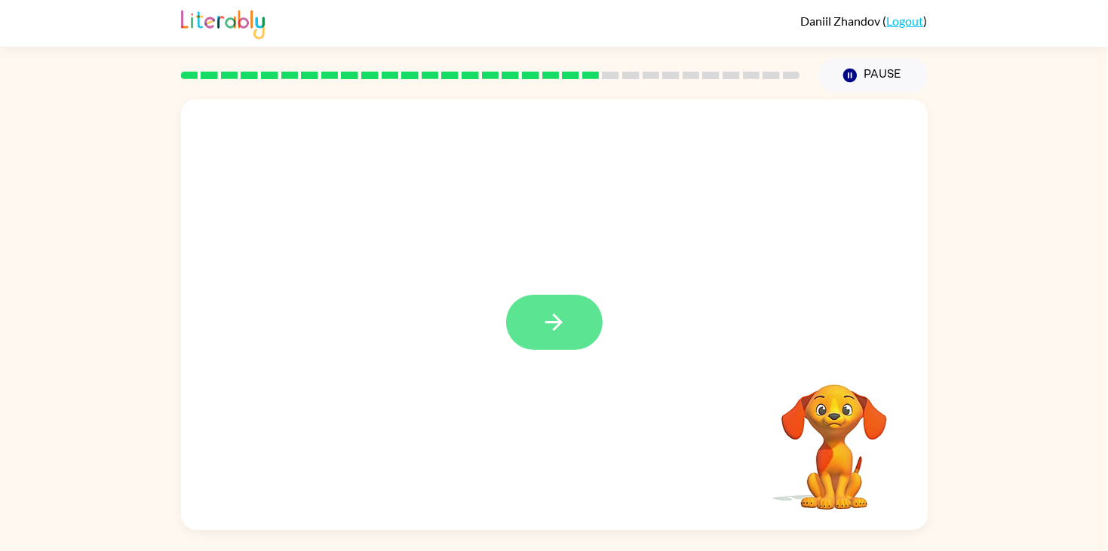
click at [580, 346] on button "button" at bounding box center [554, 322] width 97 height 55
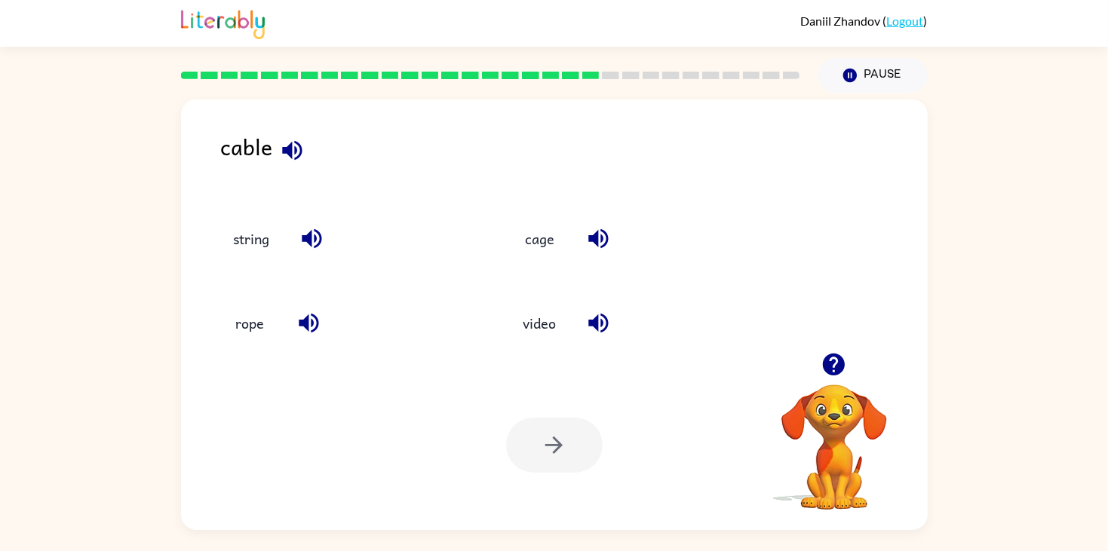
click at [538, 267] on div "cage" at bounding box center [625, 231] width 290 height 84
click at [514, 324] on button "video" at bounding box center [539, 323] width 63 height 41
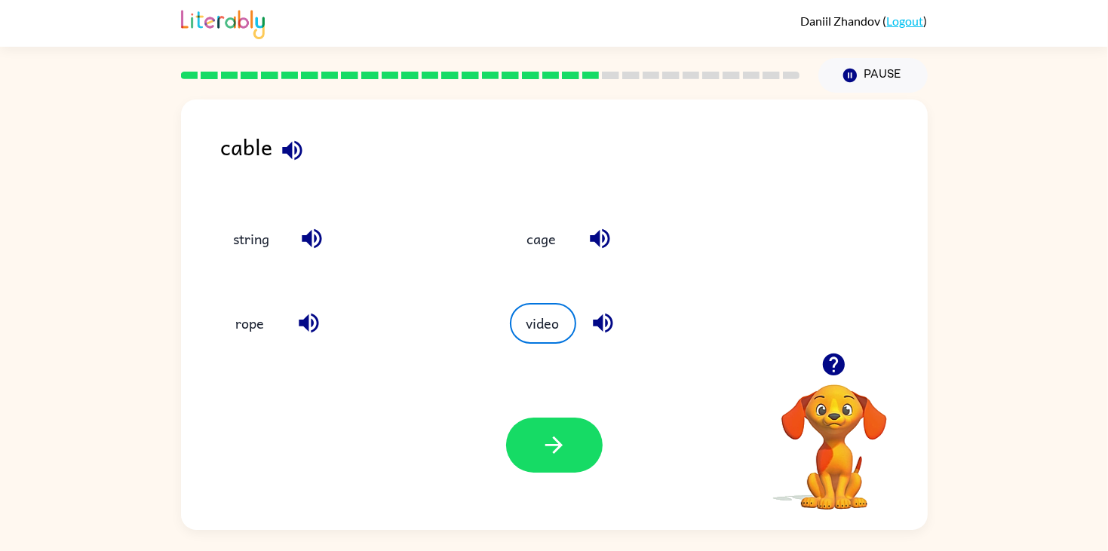
click at [362, 349] on div "rope" at bounding box center [335, 317] width 291 height 84
click at [536, 452] on button "button" at bounding box center [554, 445] width 97 height 55
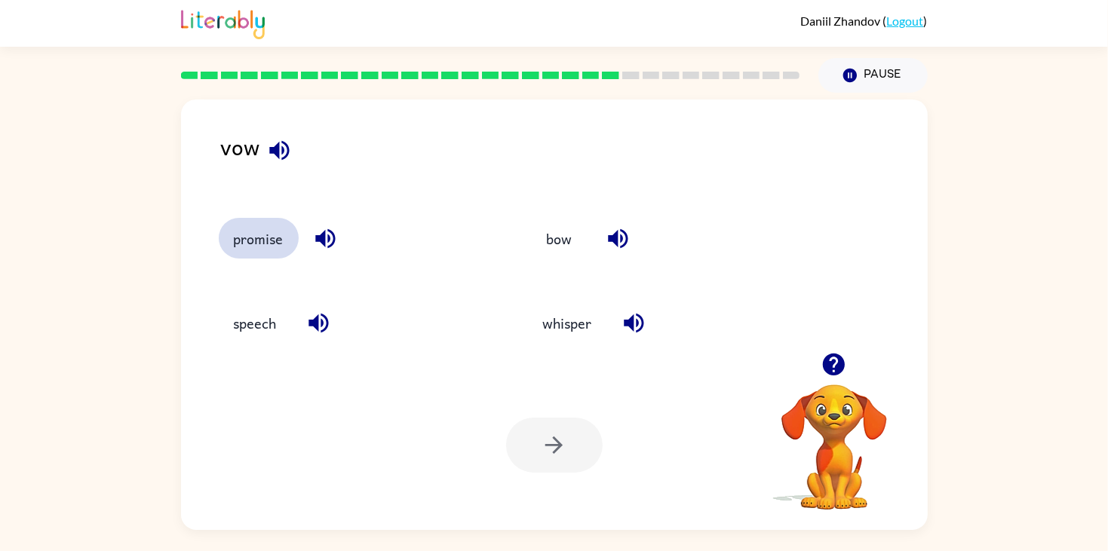
click at [228, 243] on button "promise" at bounding box center [259, 238] width 80 height 41
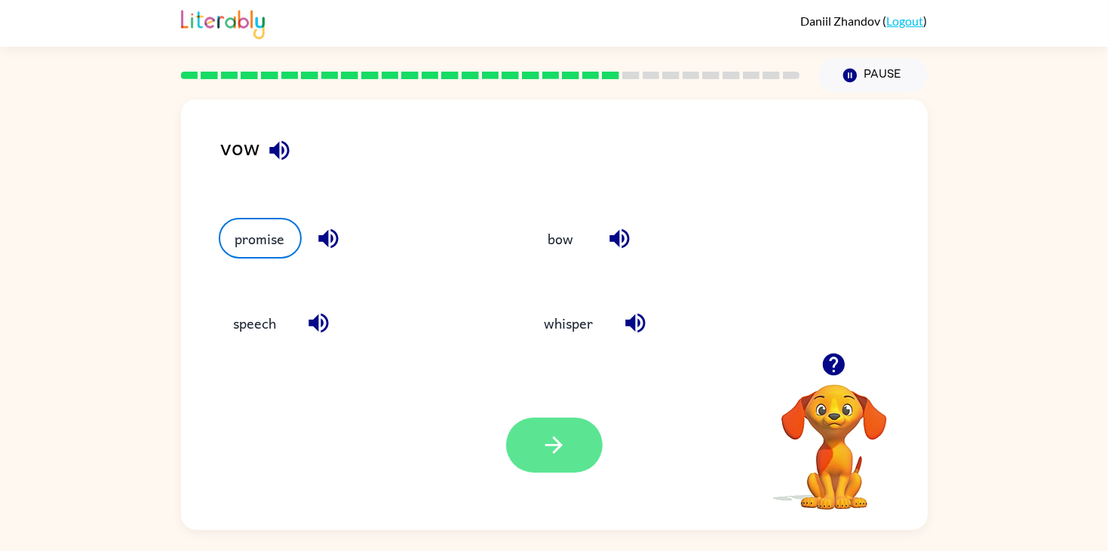
click at [533, 431] on button "button" at bounding box center [554, 445] width 97 height 55
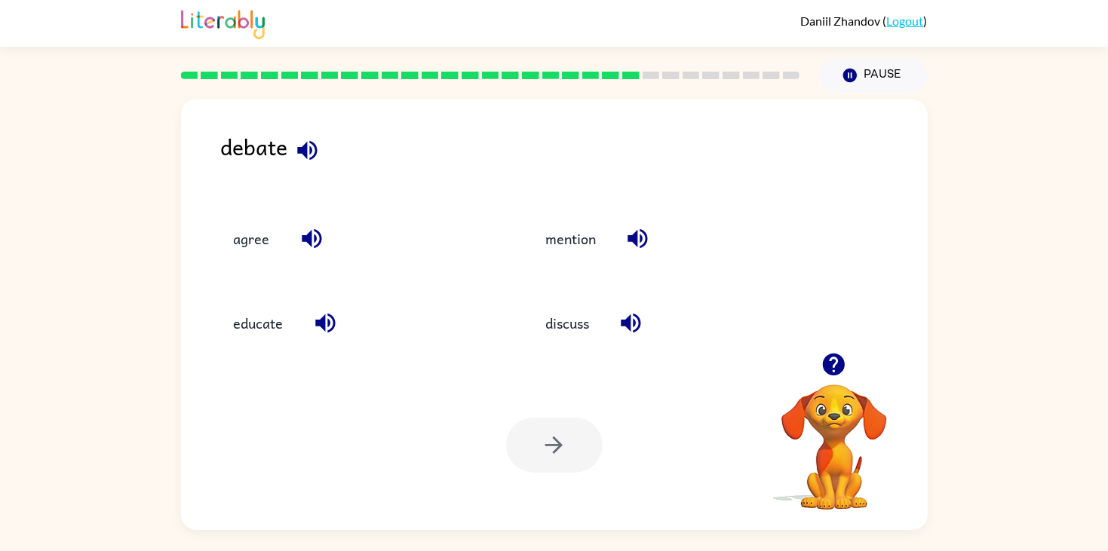
click at [608, 337] on div "discuss" at bounding box center [669, 323] width 278 height 41
click at [595, 336] on button "discuss" at bounding box center [567, 323] width 74 height 41
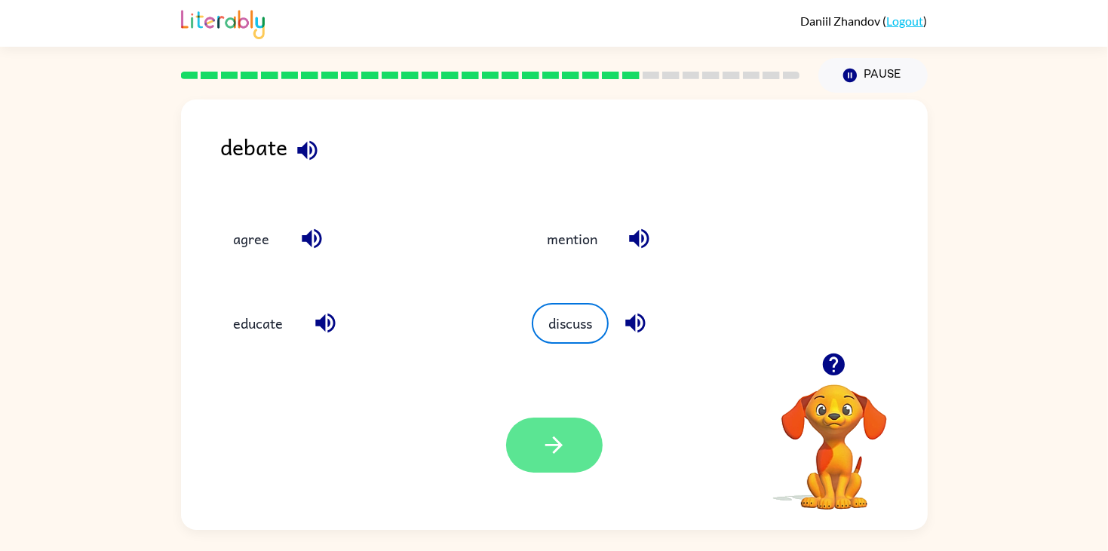
click at [539, 427] on button "button" at bounding box center [554, 445] width 97 height 55
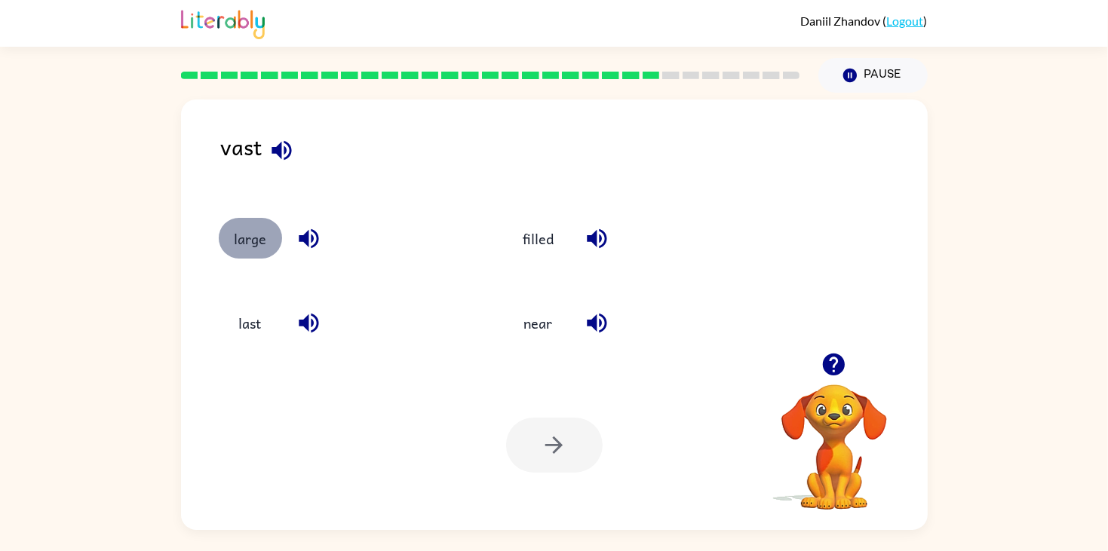
click at [244, 244] on button "large" at bounding box center [250, 238] width 63 height 41
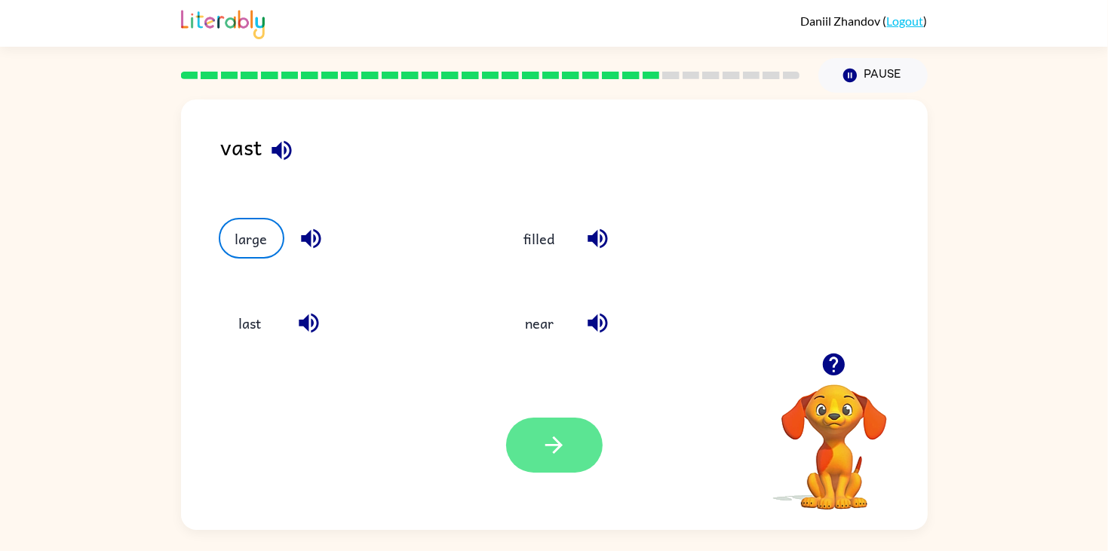
click at [561, 462] on button "button" at bounding box center [554, 445] width 97 height 55
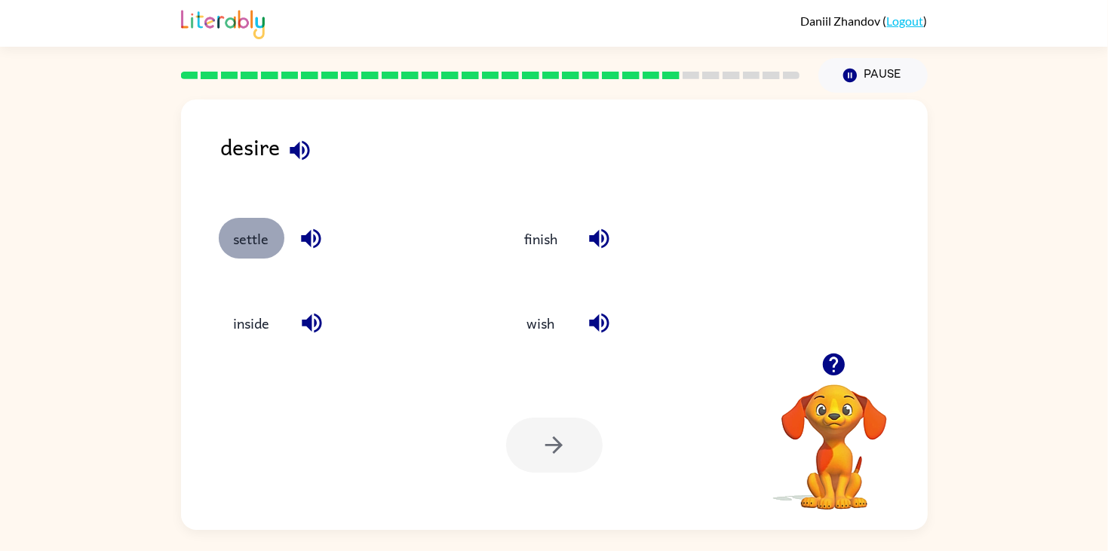
click at [220, 247] on button "settle" at bounding box center [252, 238] width 66 height 41
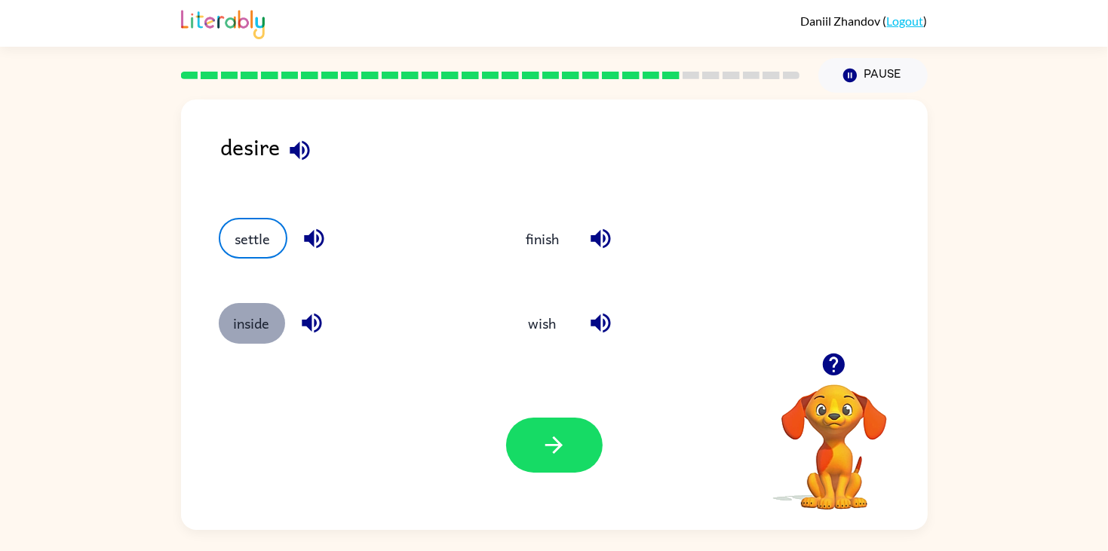
click at [242, 309] on button "inside" at bounding box center [252, 323] width 66 height 41
click at [249, 239] on button "settle" at bounding box center [252, 238] width 66 height 41
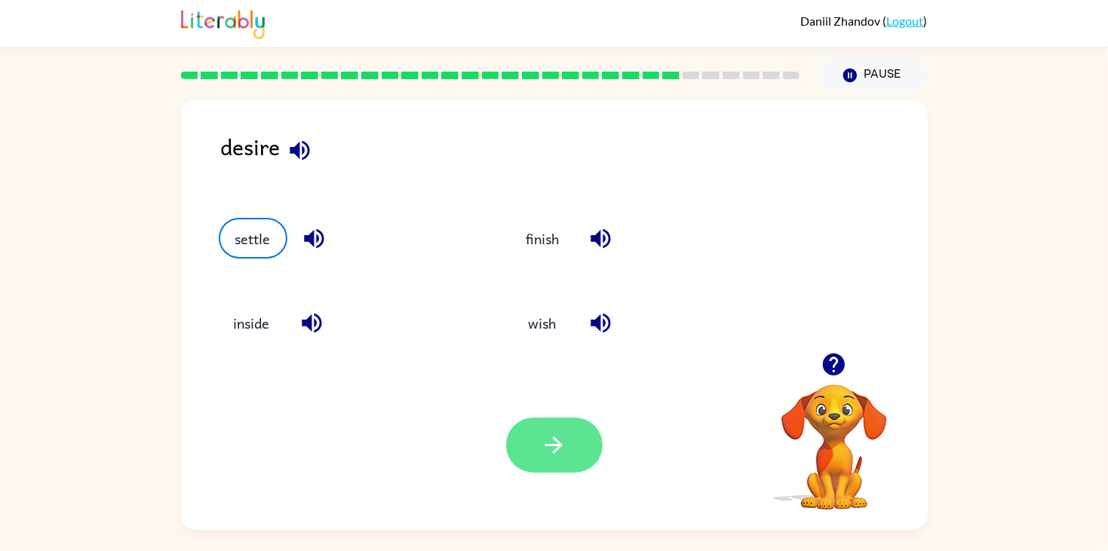
click at [536, 432] on button "button" at bounding box center [554, 445] width 97 height 55
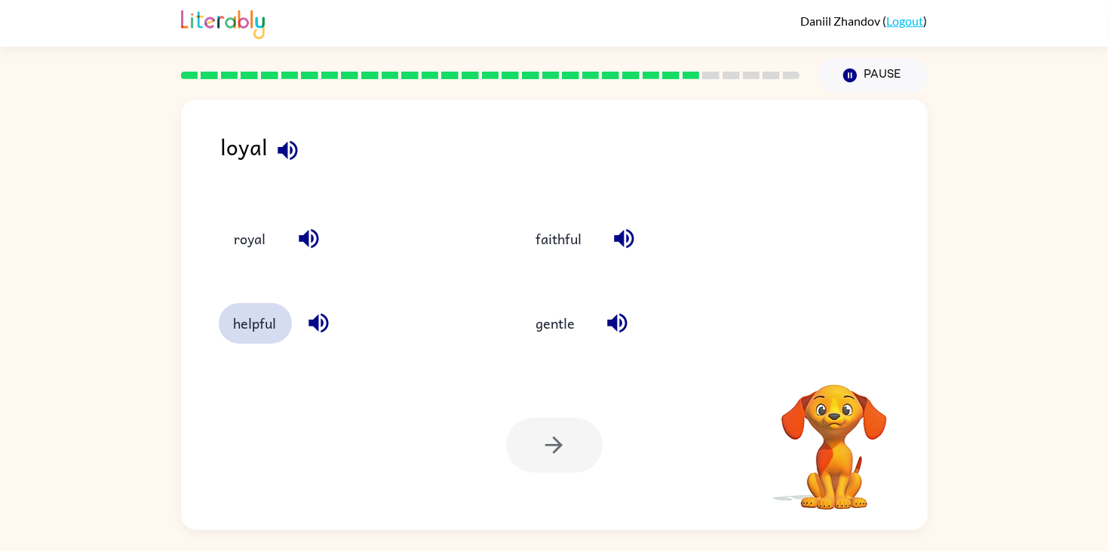
click at [250, 326] on button "helpful" at bounding box center [255, 323] width 73 height 41
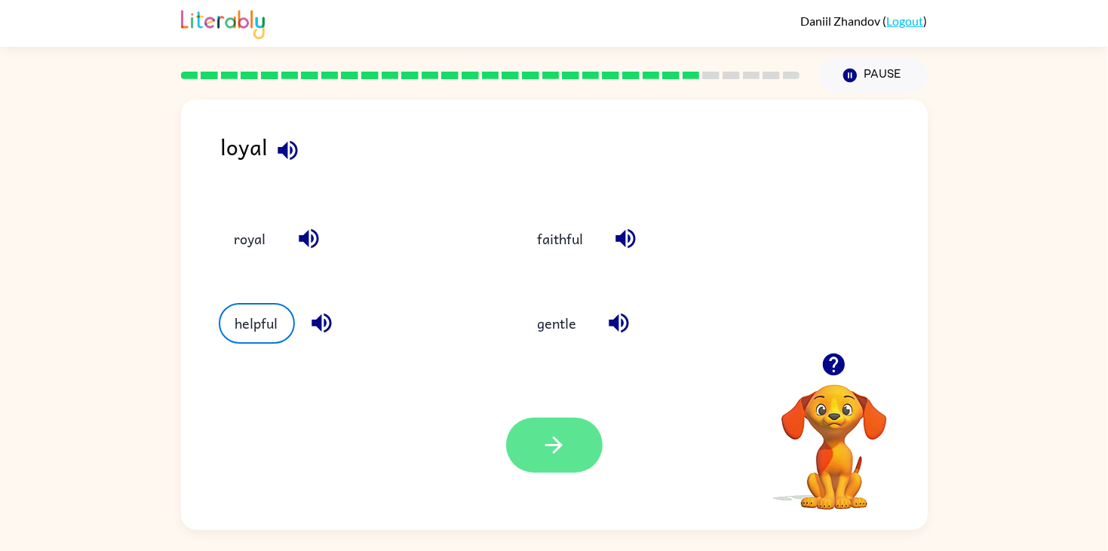
click at [528, 457] on button "button" at bounding box center [554, 445] width 97 height 55
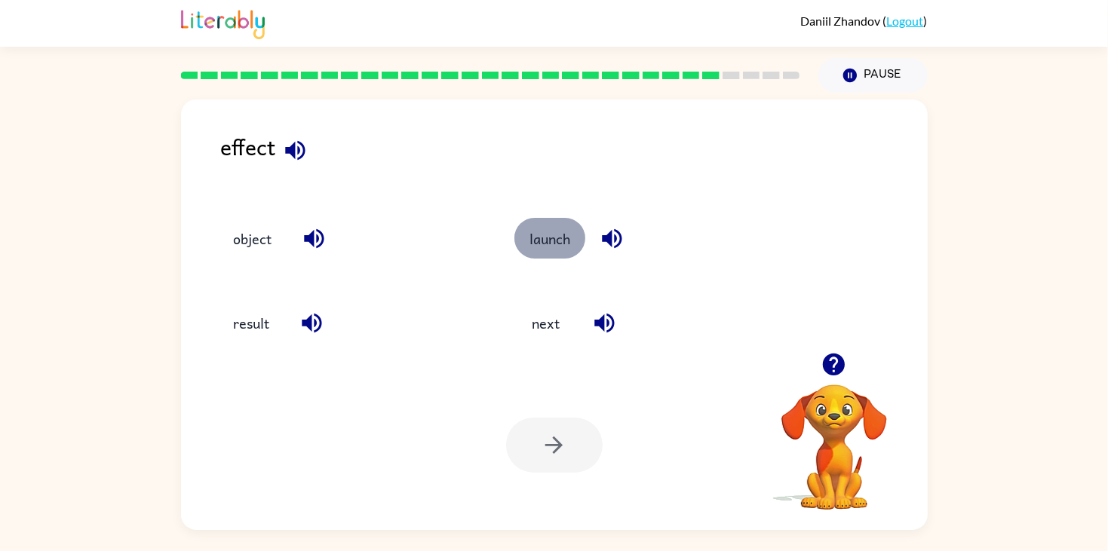
click at [535, 257] on button "launch" at bounding box center [550, 238] width 71 height 41
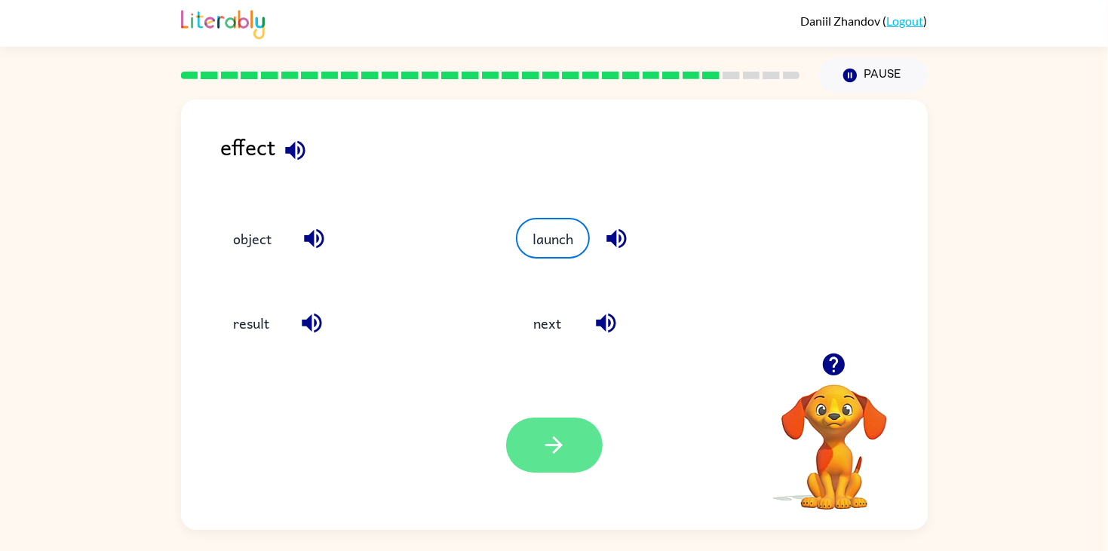
click at [521, 447] on button "button" at bounding box center [554, 445] width 97 height 55
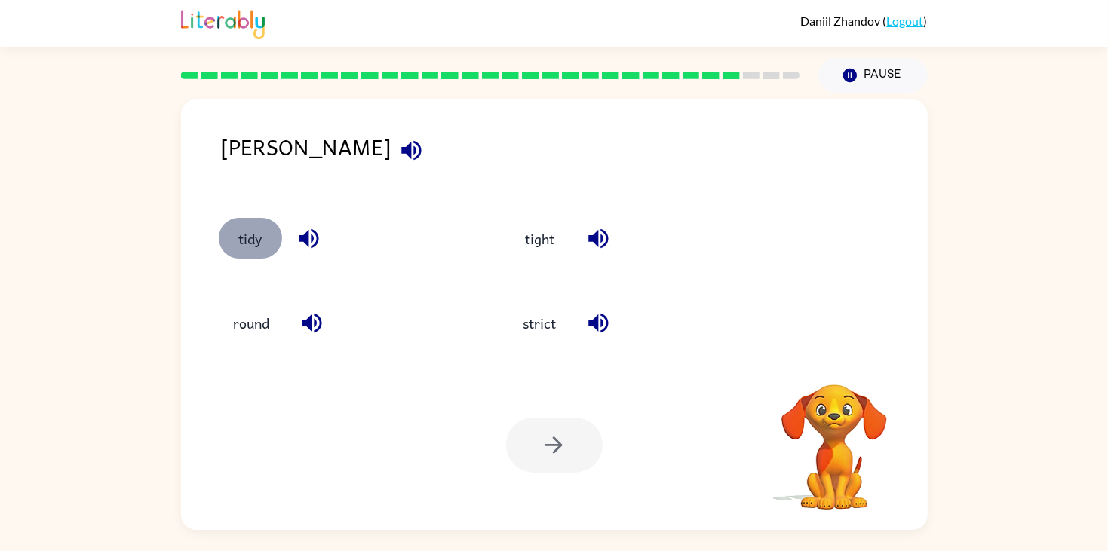
click at [246, 245] on button "tidy" at bounding box center [250, 238] width 63 height 41
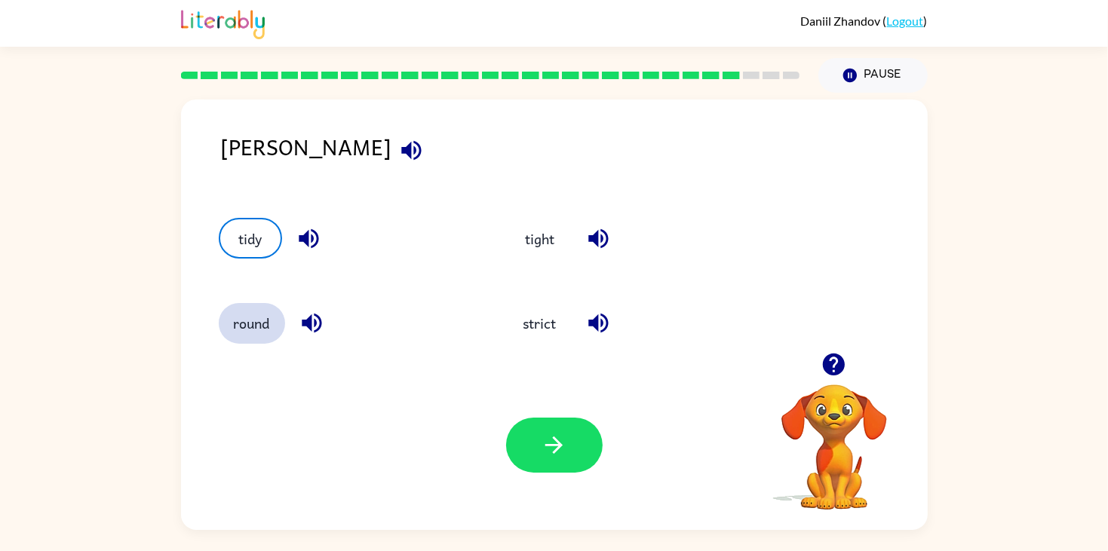
click at [233, 335] on button "round" at bounding box center [252, 323] width 66 height 41
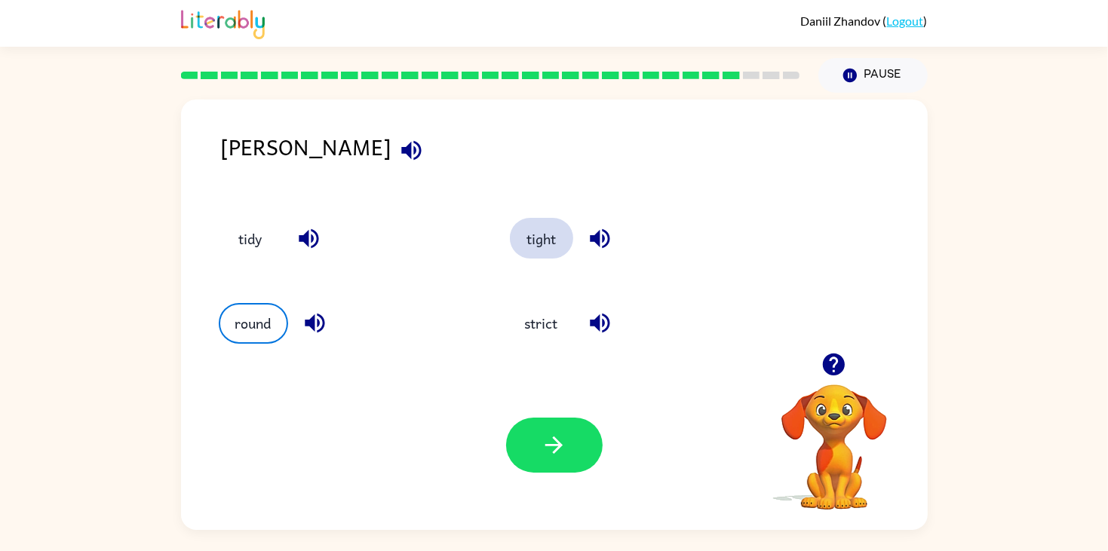
click at [534, 257] on button "tight" at bounding box center [541, 238] width 63 height 41
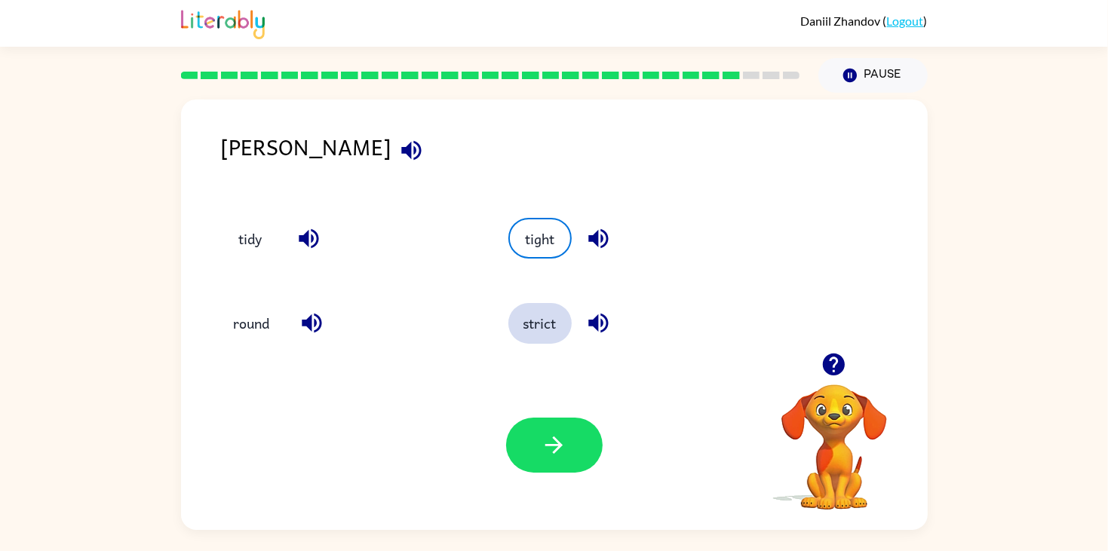
click at [524, 315] on button "strict" at bounding box center [539, 323] width 63 height 41
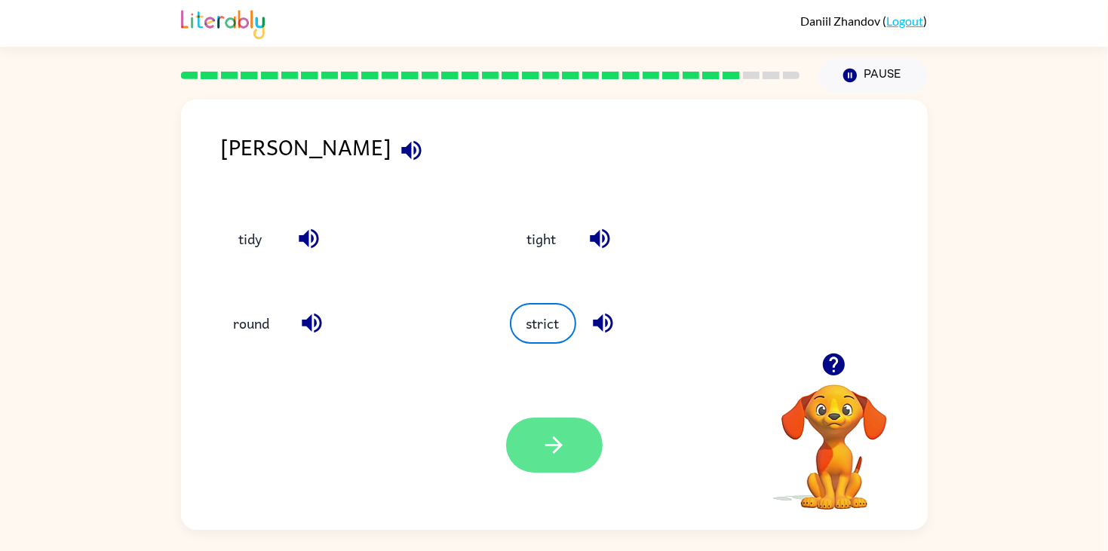
click at [517, 453] on button "button" at bounding box center [554, 445] width 97 height 55
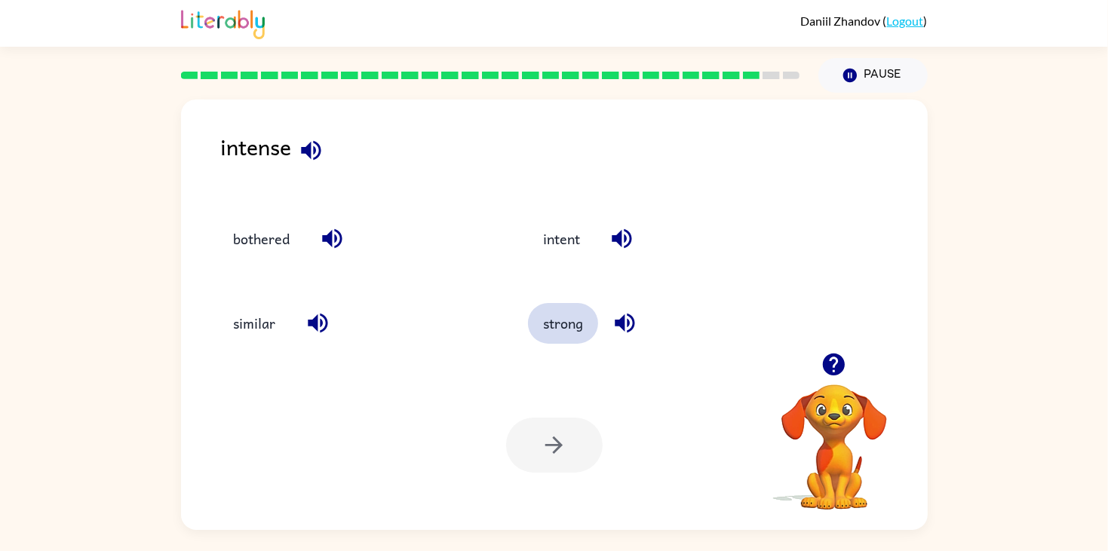
click at [574, 326] on button "strong" at bounding box center [563, 323] width 70 height 41
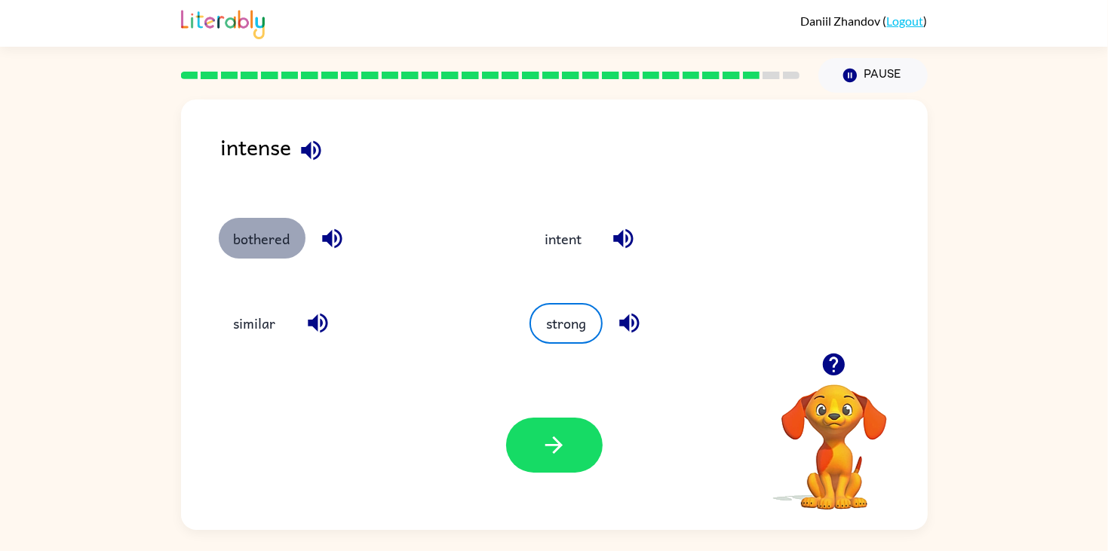
click at [263, 233] on button "bothered" at bounding box center [262, 238] width 87 height 41
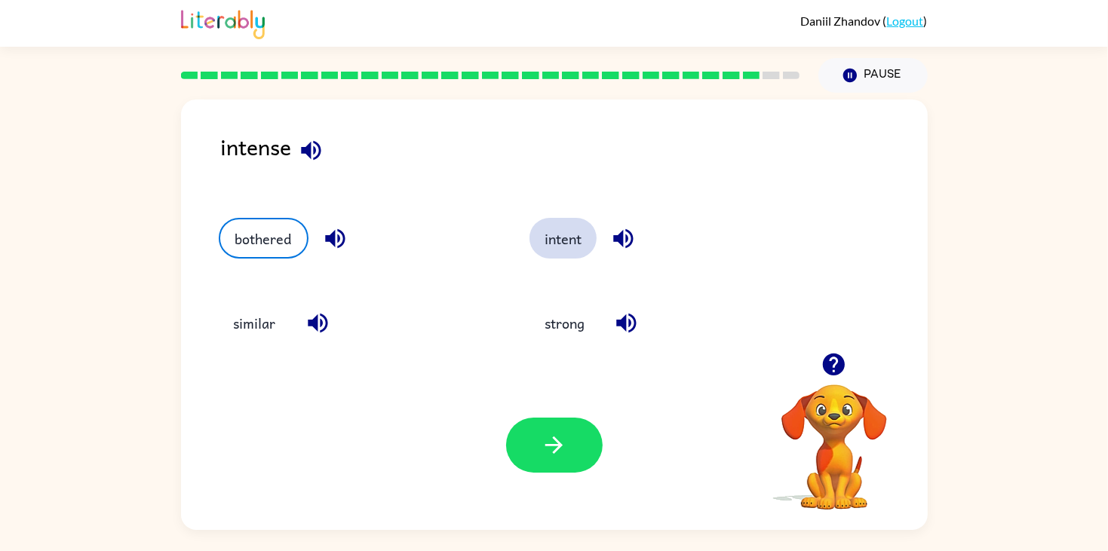
click at [537, 230] on button "intent" at bounding box center [563, 238] width 67 height 41
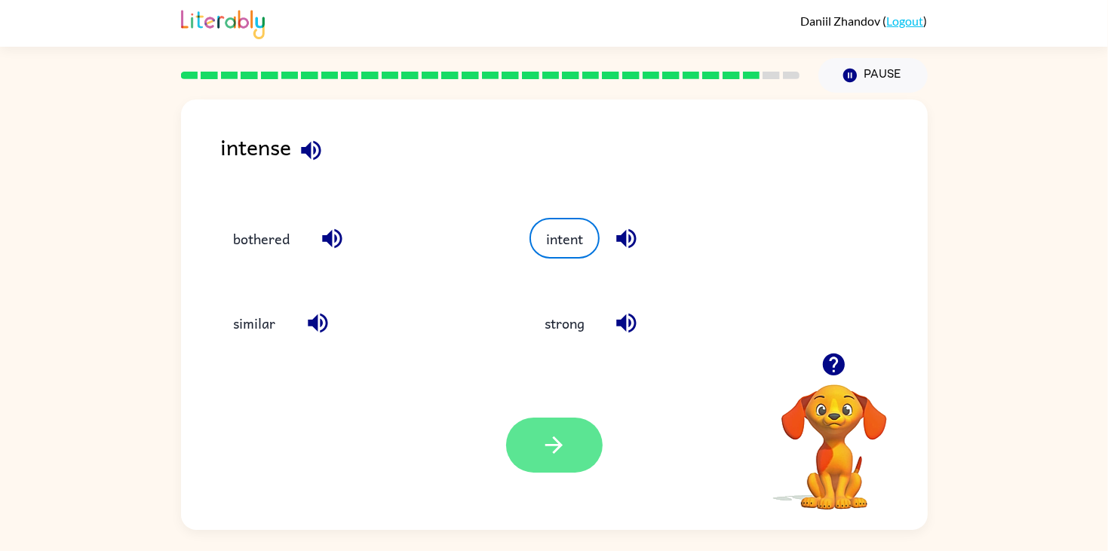
click at [538, 444] on button "button" at bounding box center [554, 445] width 97 height 55
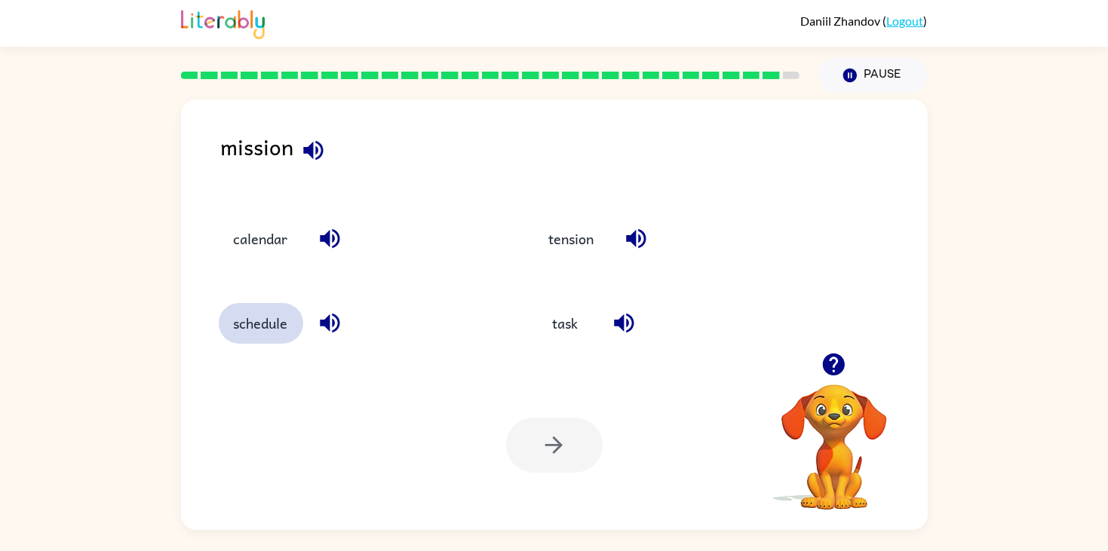
click at [256, 324] on button "schedule" at bounding box center [261, 323] width 84 height 41
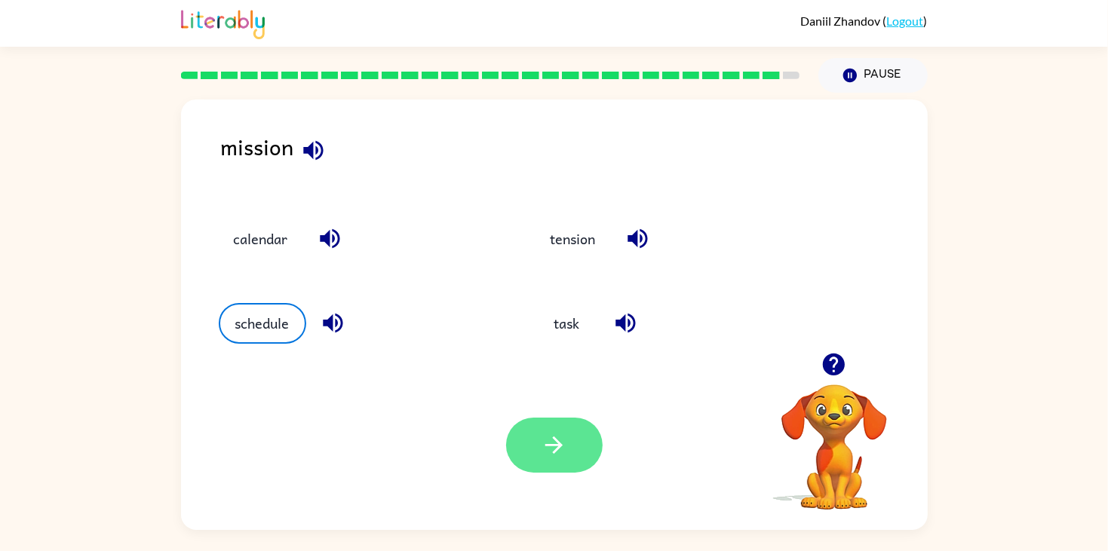
click at [548, 465] on button "button" at bounding box center [554, 445] width 97 height 55
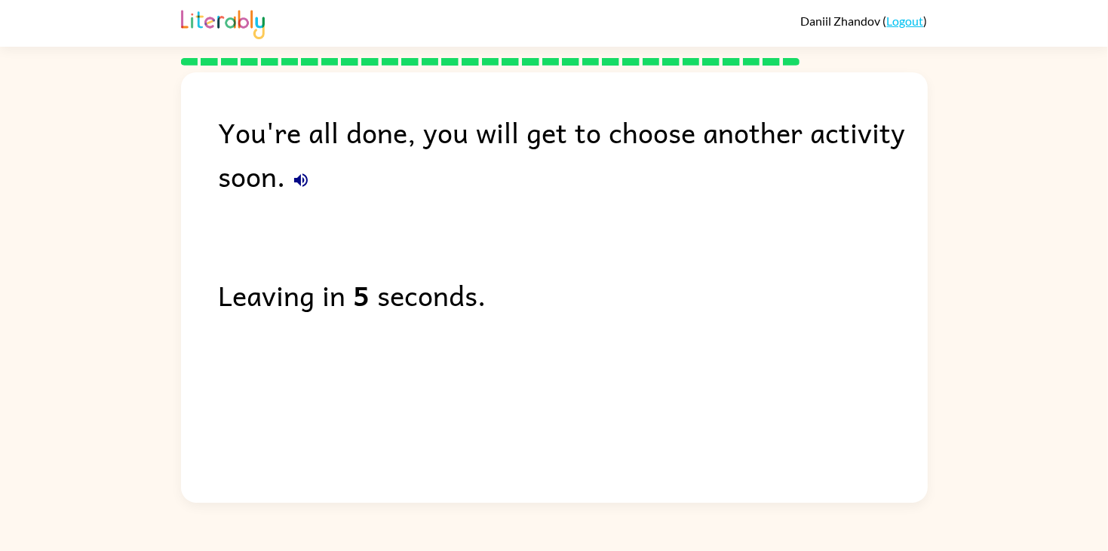
click at [583, 187] on div "You're all done, you will get to choose another activity soon." at bounding box center [573, 154] width 709 height 88
